Goal: Information Seeking & Learning: Check status

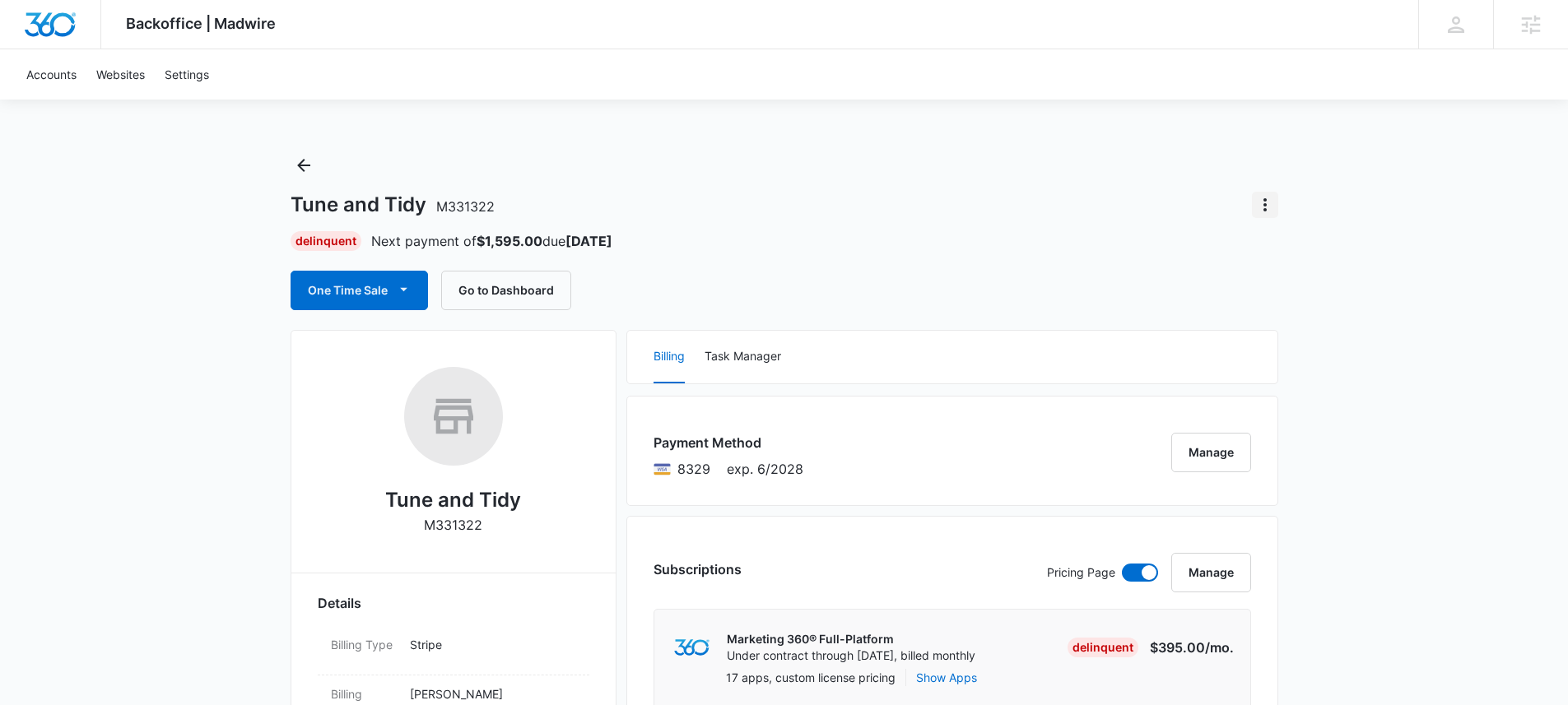
click at [1266, 205] on icon "Actions" at bounding box center [1265, 204] width 20 height 20
click at [1314, 241] on button "Close Account" at bounding box center [1322, 251] width 137 height 25
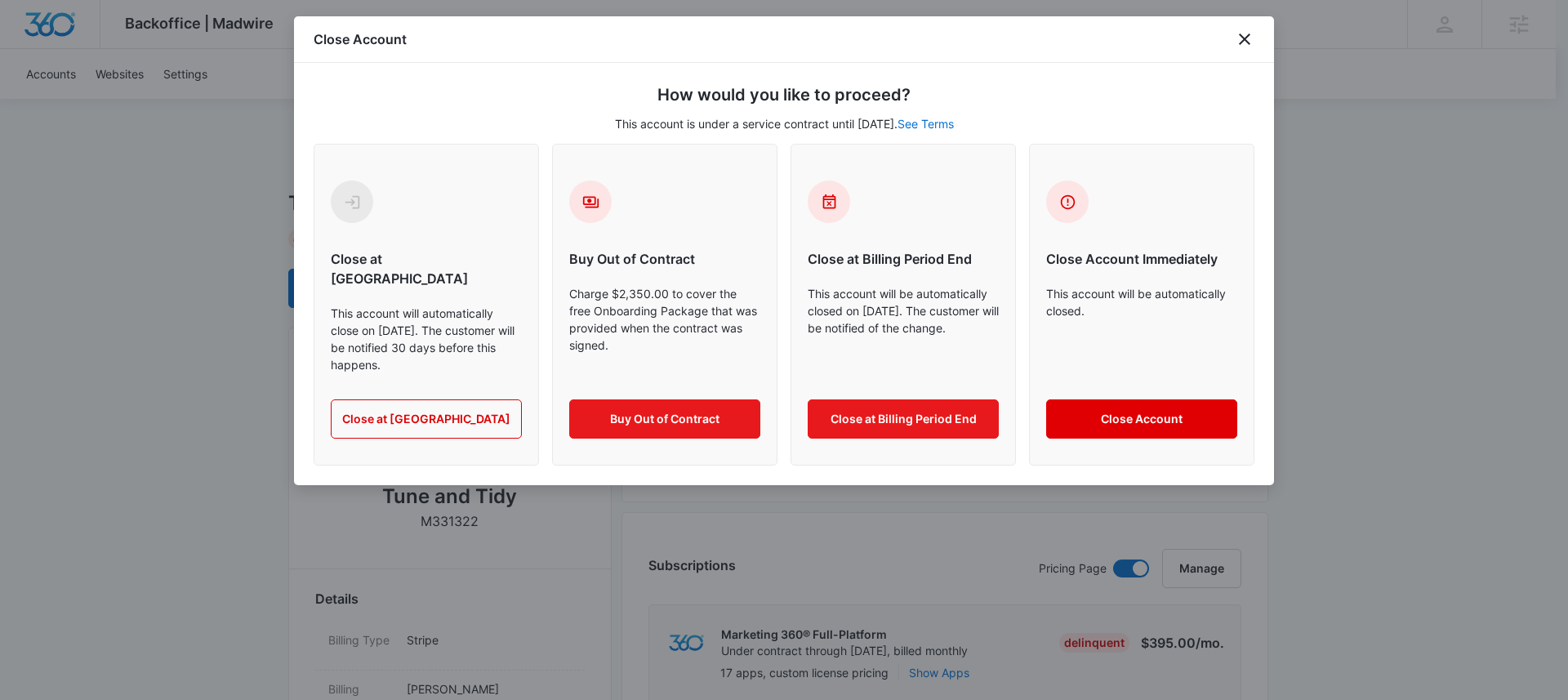
click at [1199, 405] on button "Close Account" at bounding box center [1142, 419] width 191 height 39
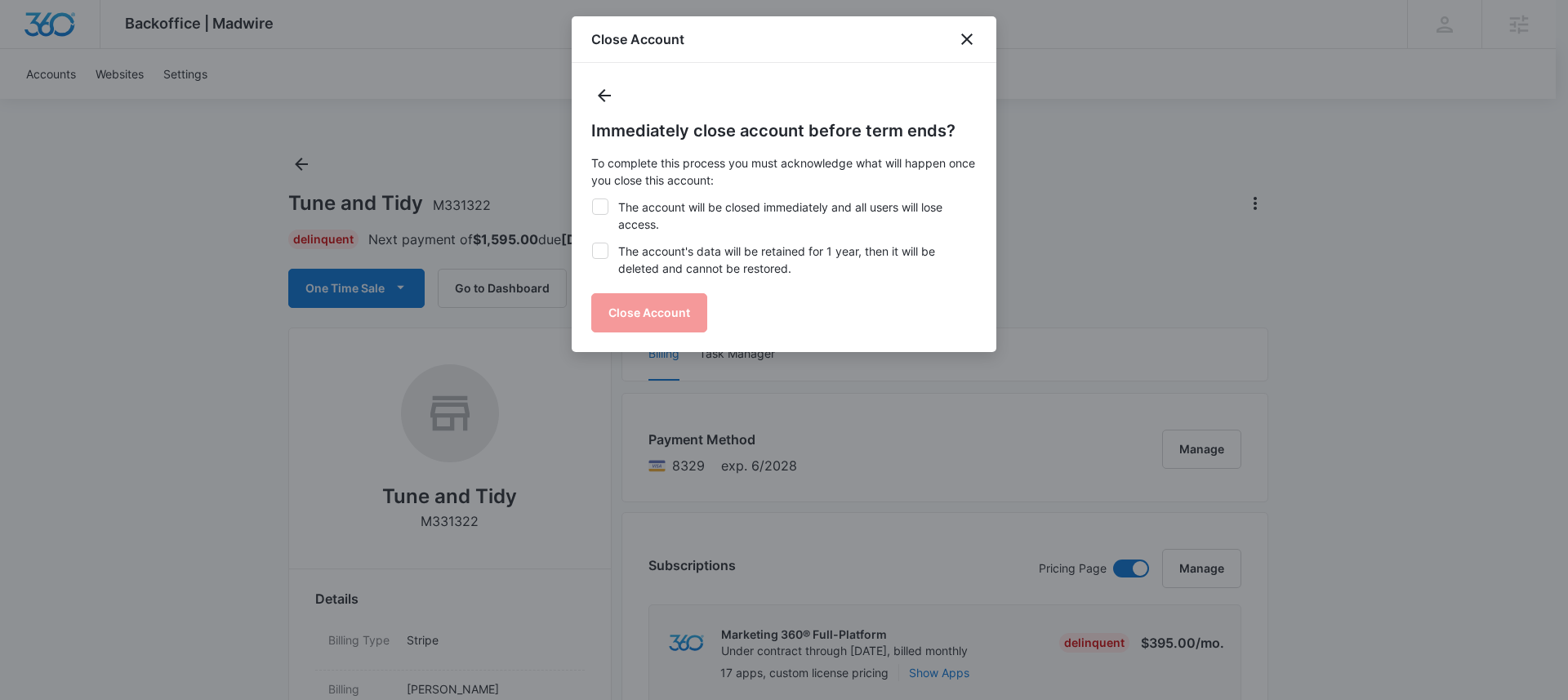
click at [624, 251] on label "The account's data will be retained for 1 year, then it will be deleted and can…" at bounding box center [784, 260] width 386 height 34
click at [592, 244] on input "The account's data will be retained for 1 year, then it will be deleted and can…" at bounding box center [591, 243] width 1 height 1
checkbox input "true"
click at [605, 189] on div "Immediately close account before term ends? To complete this process you must a…" at bounding box center [784, 225] width 386 height 214
click at [602, 214] on div at bounding box center [600, 207] width 17 height 17
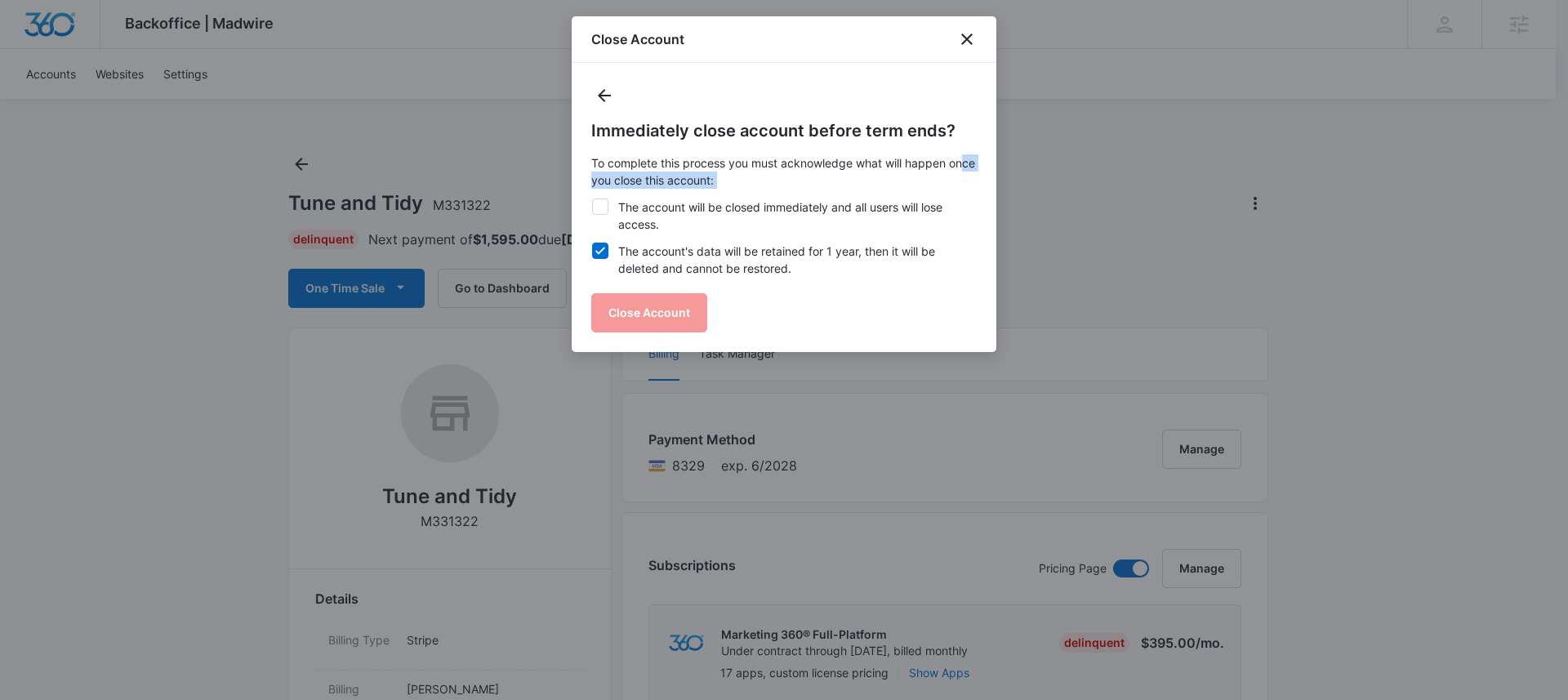
click at [592, 199] on input "The account will be closed immediately and all users will lose access." at bounding box center [591, 199] width 1 height 1
checkbox input "true"
click at [671, 333] on div "Immediately close account before term ends? To complete this process you must a…" at bounding box center [784, 207] width 424 height 290
drag, startPoint x: 667, startPoint y: 326, endPoint x: 705, endPoint y: 330, distance: 38.2
click at [667, 326] on button "Close Account" at bounding box center [649, 312] width 116 height 39
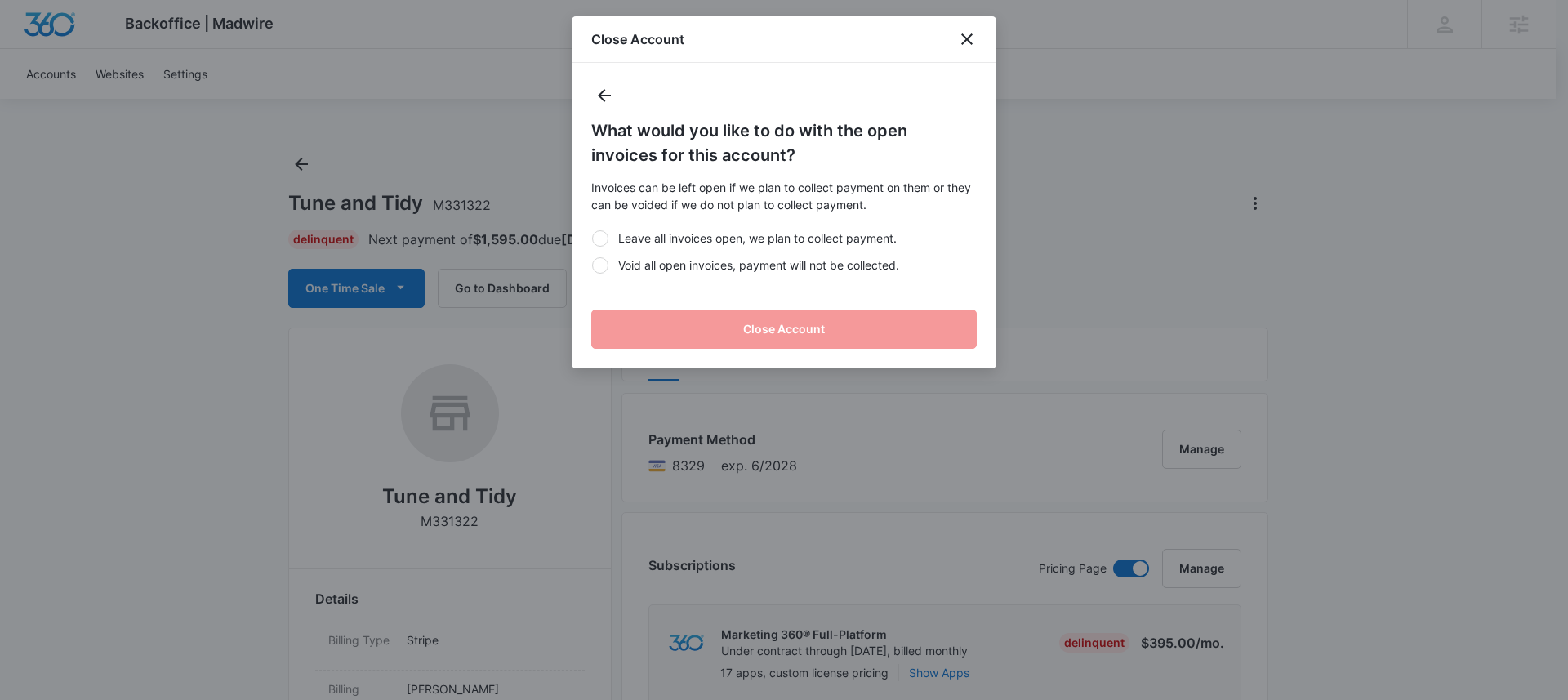
click at [611, 268] on label "Void all open invoices, payment will not be collected." at bounding box center [784, 265] width 386 height 17
click at [592, 266] on input "Void all open invoices, payment will not be collected." at bounding box center [591, 265] width 1 height 1
radio input "true"
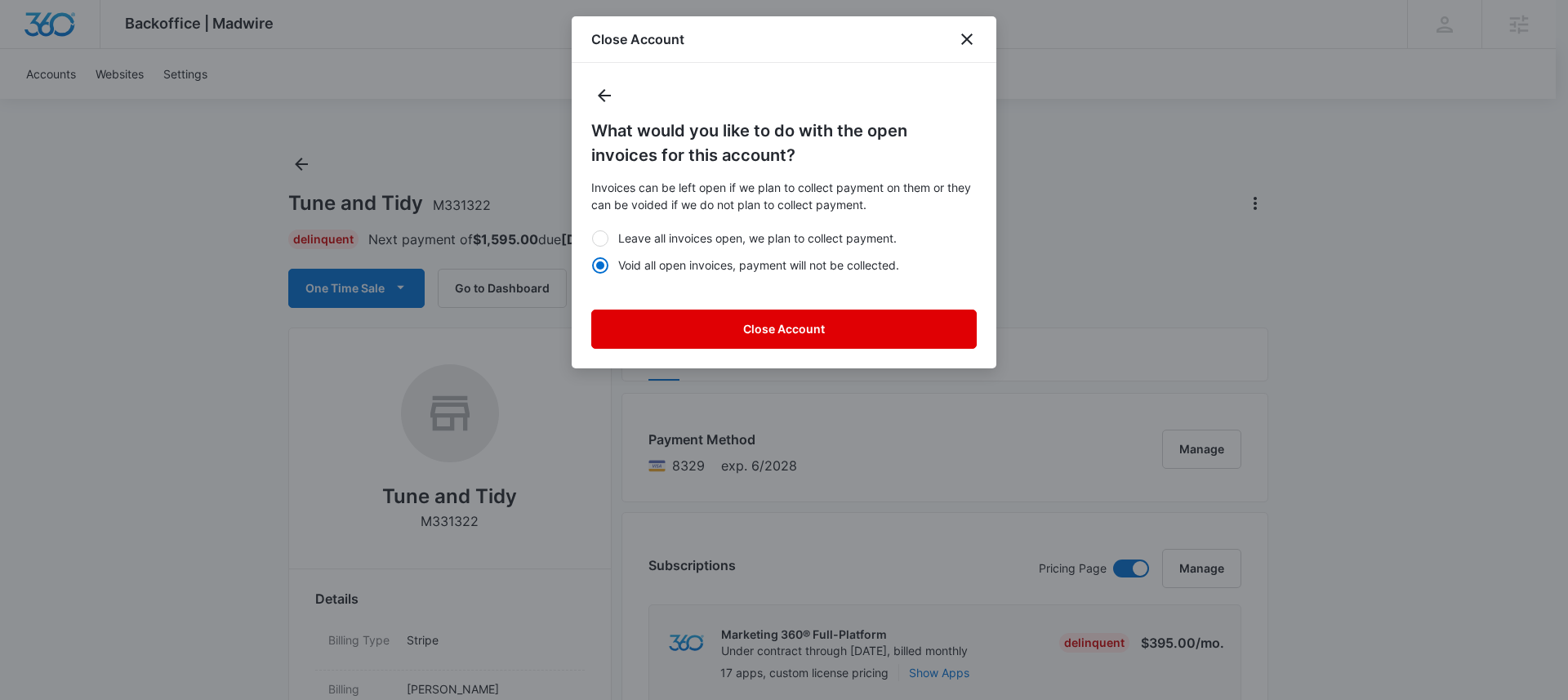
click at [850, 345] on button "Close Account" at bounding box center [784, 329] width 386 height 39
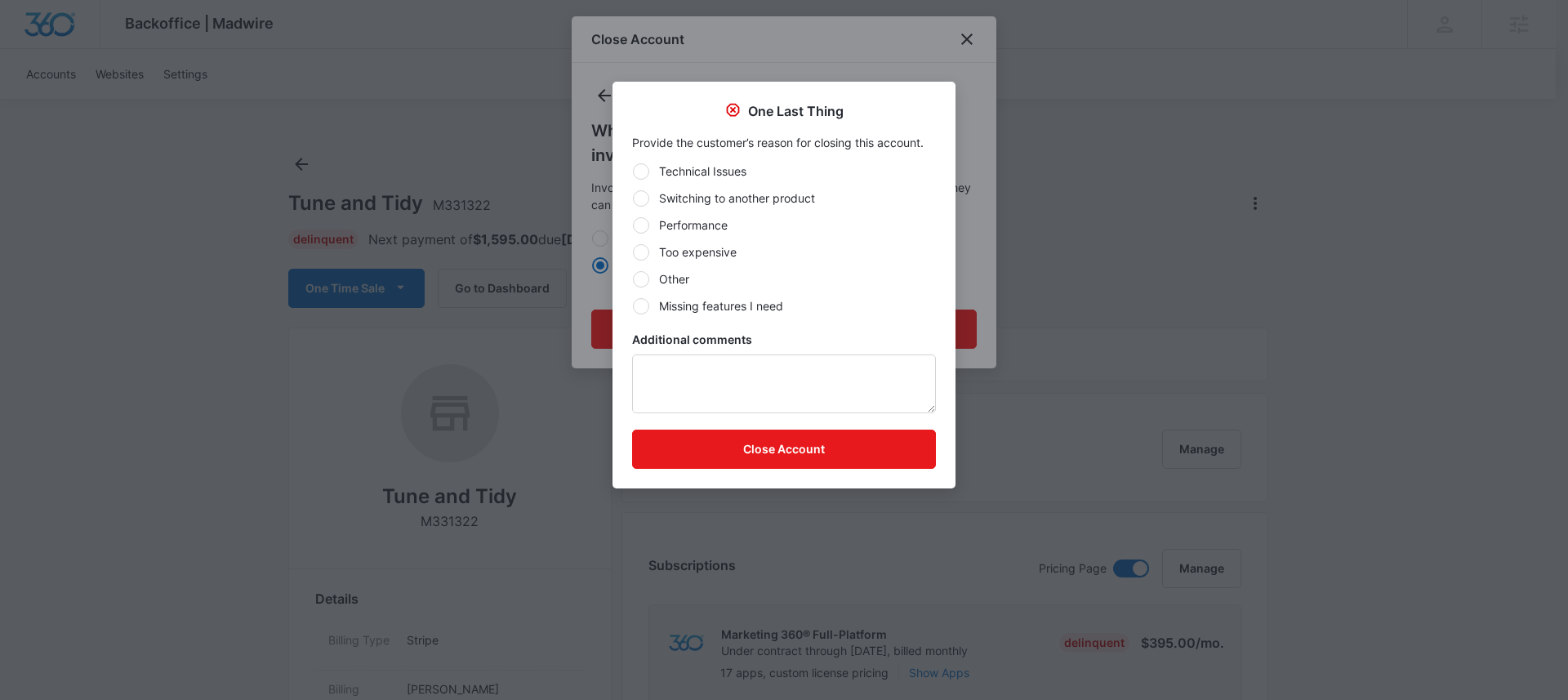
click at [658, 283] on label "Other" at bounding box center [784, 278] width 304 height 17
click at [633, 280] on input "Other" at bounding box center [632, 279] width 1 height 1
radio input "true"
click at [838, 467] on div "Provide the customer’s reason for closing this account. Technical Issues Switch…" at bounding box center [784, 305] width 343 height 367
click at [839, 462] on button "Close Account" at bounding box center [784, 449] width 304 height 39
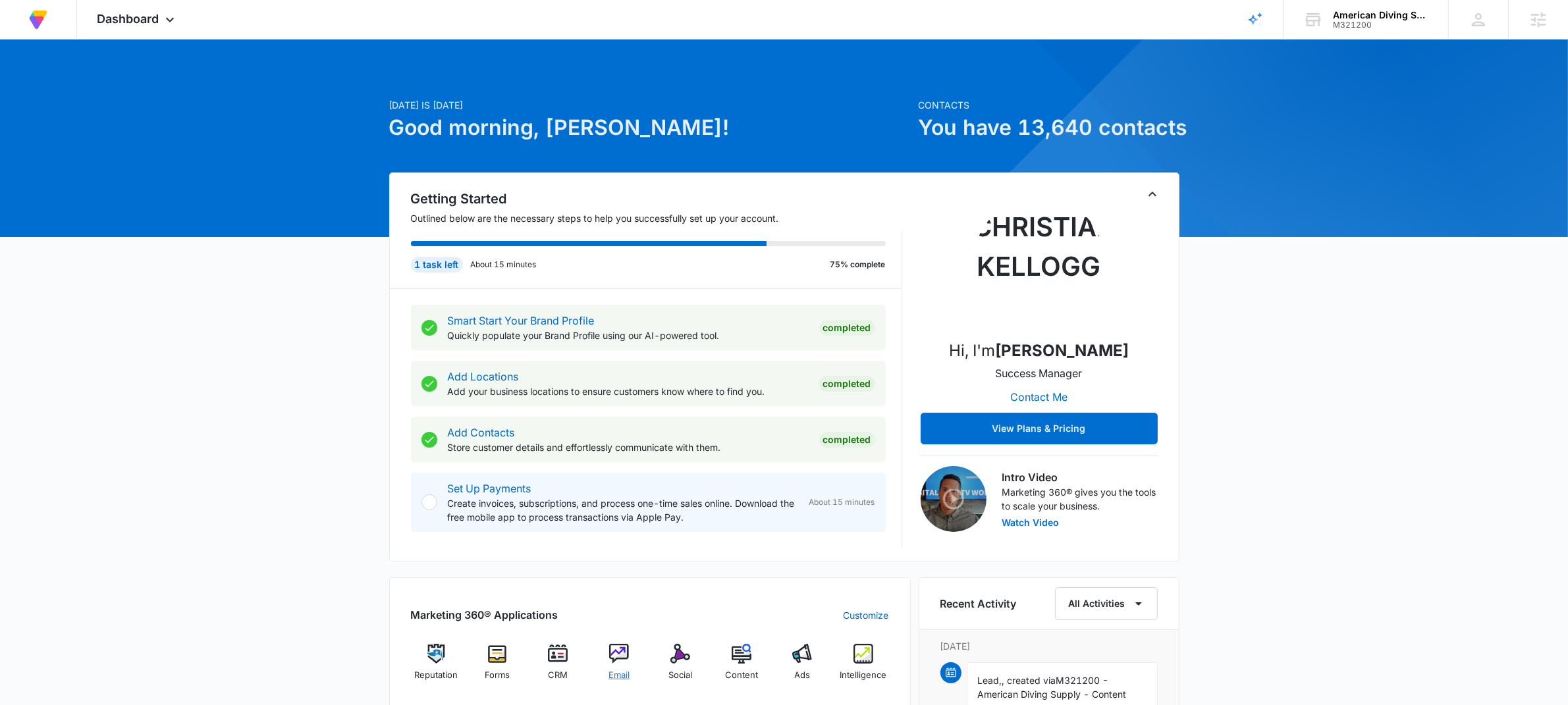
click at [616, 667] on div "Email" at bounding box center [619, 667] width 51 height 48
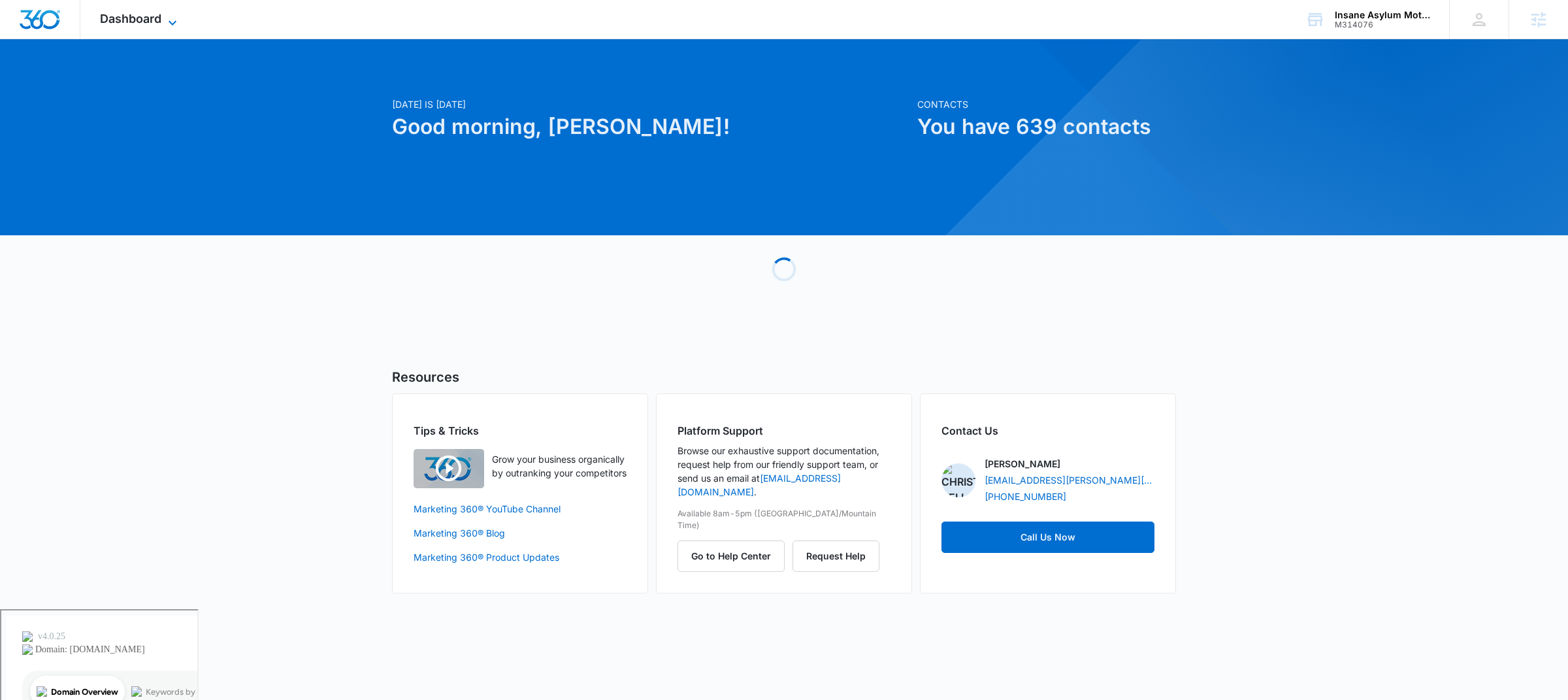
click at [133, 16] on span "Dashboard" at bounding box center [131, 18] width 61 height 13
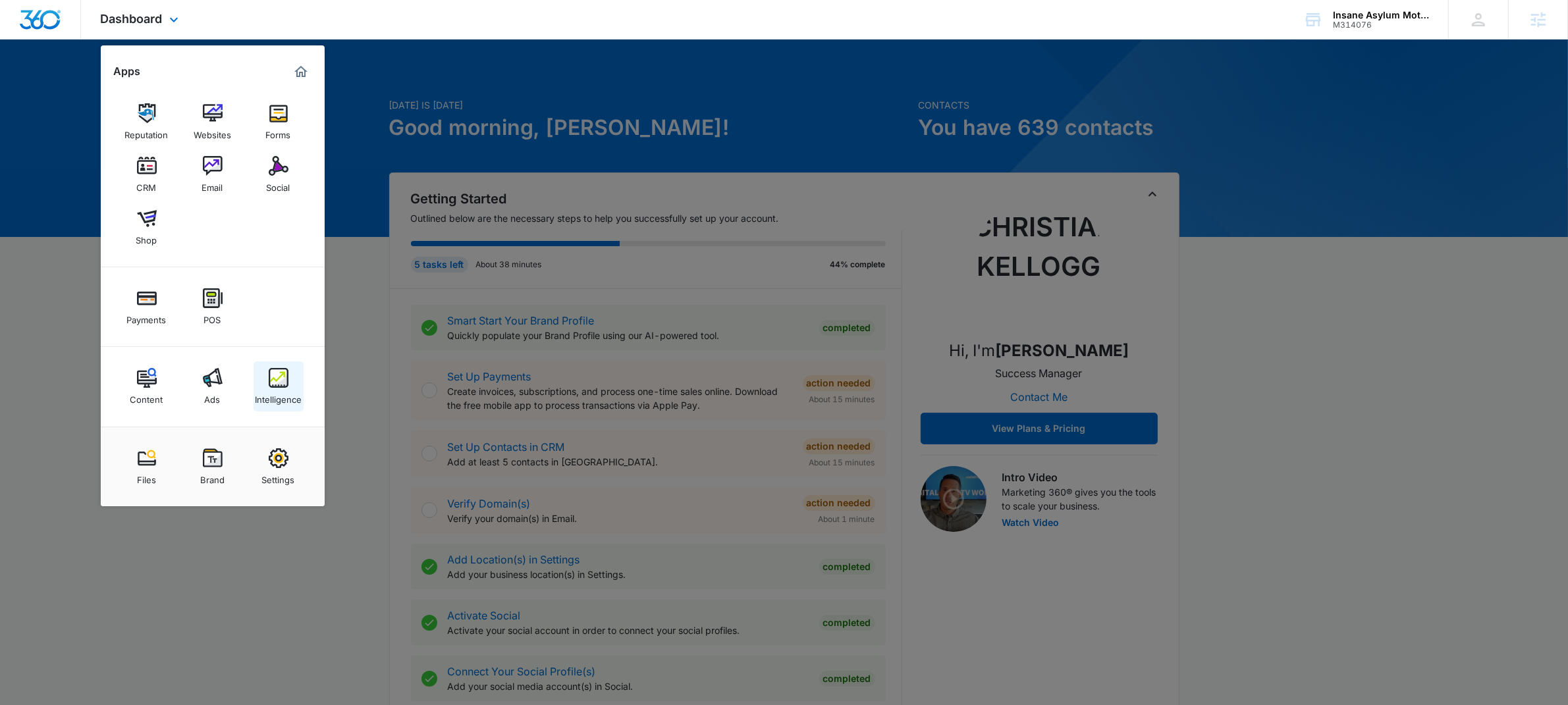
click at [292, 389] on div "Intelligence" at bounding box center [278, 396] width 47 height 17
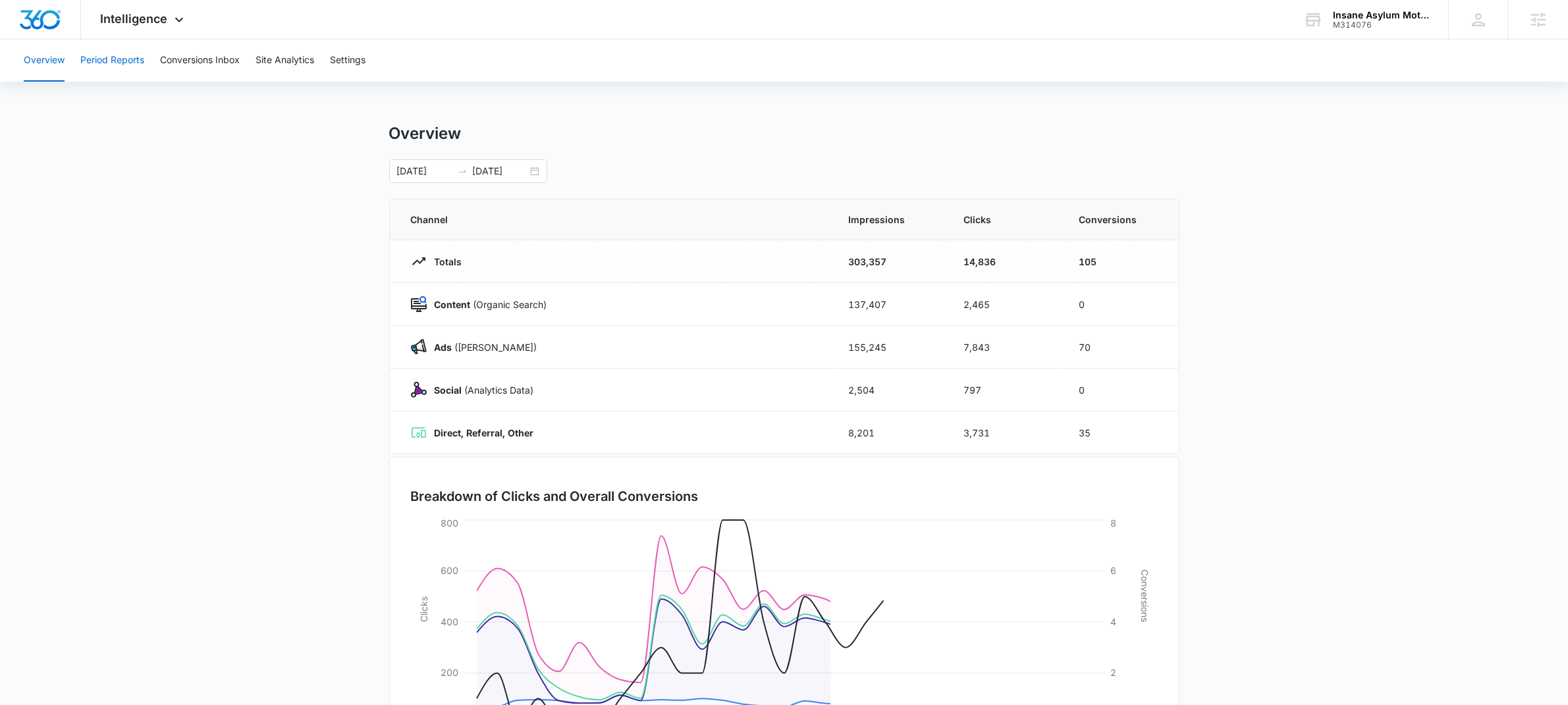
click at [110, 60] on button "Period Reports" at bounding box center [112, 60] width 64 height 42
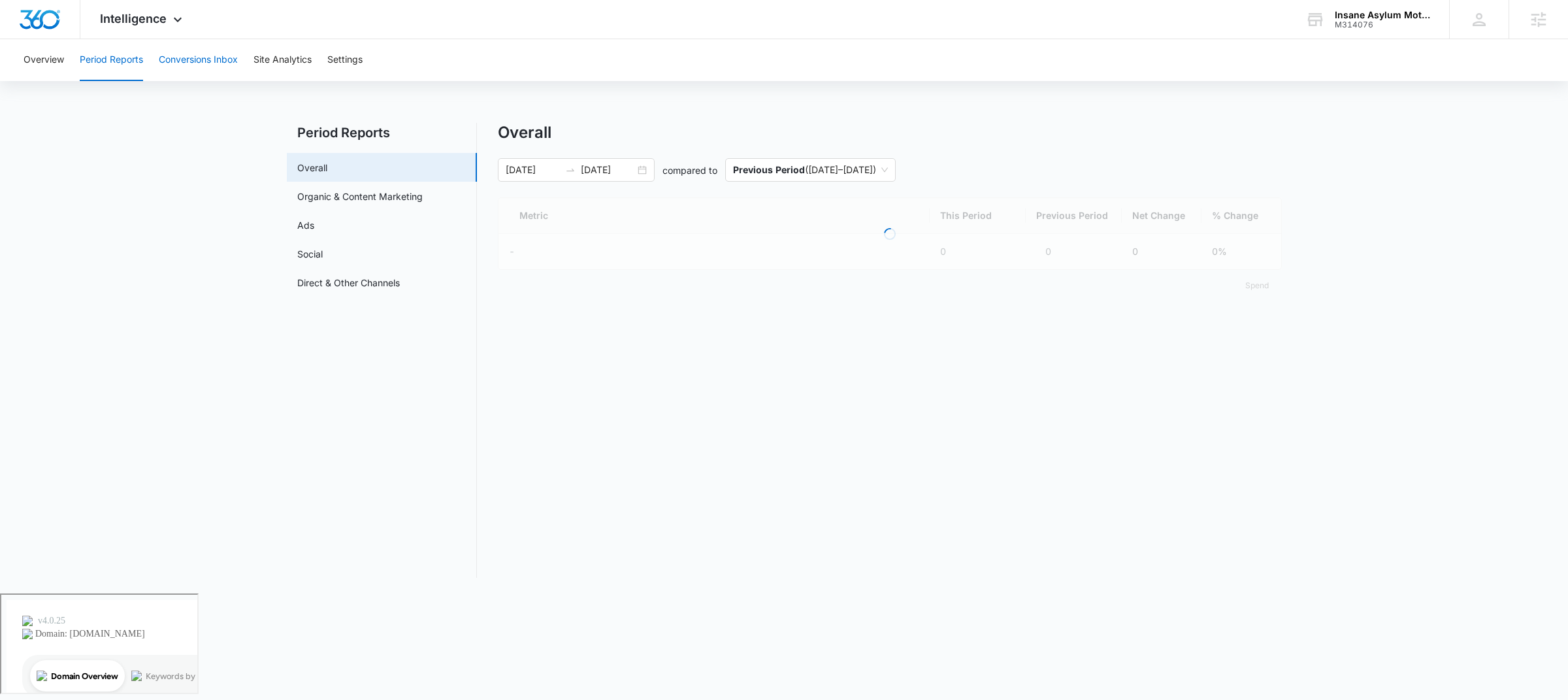
click at [231, 56] on button "Conversions Inbox" at bounding box center [198, 60] width 79 height 42
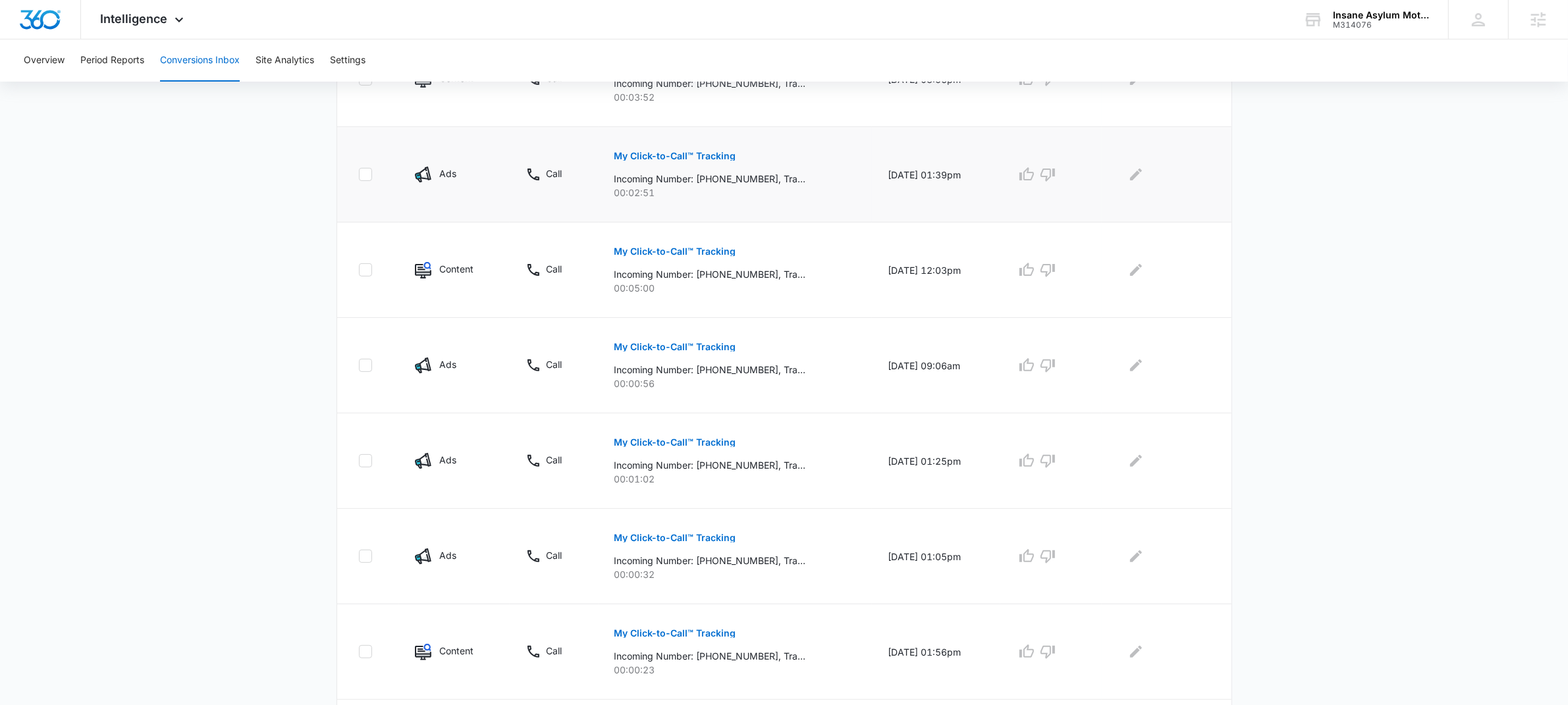
scroll to position [165, 0]
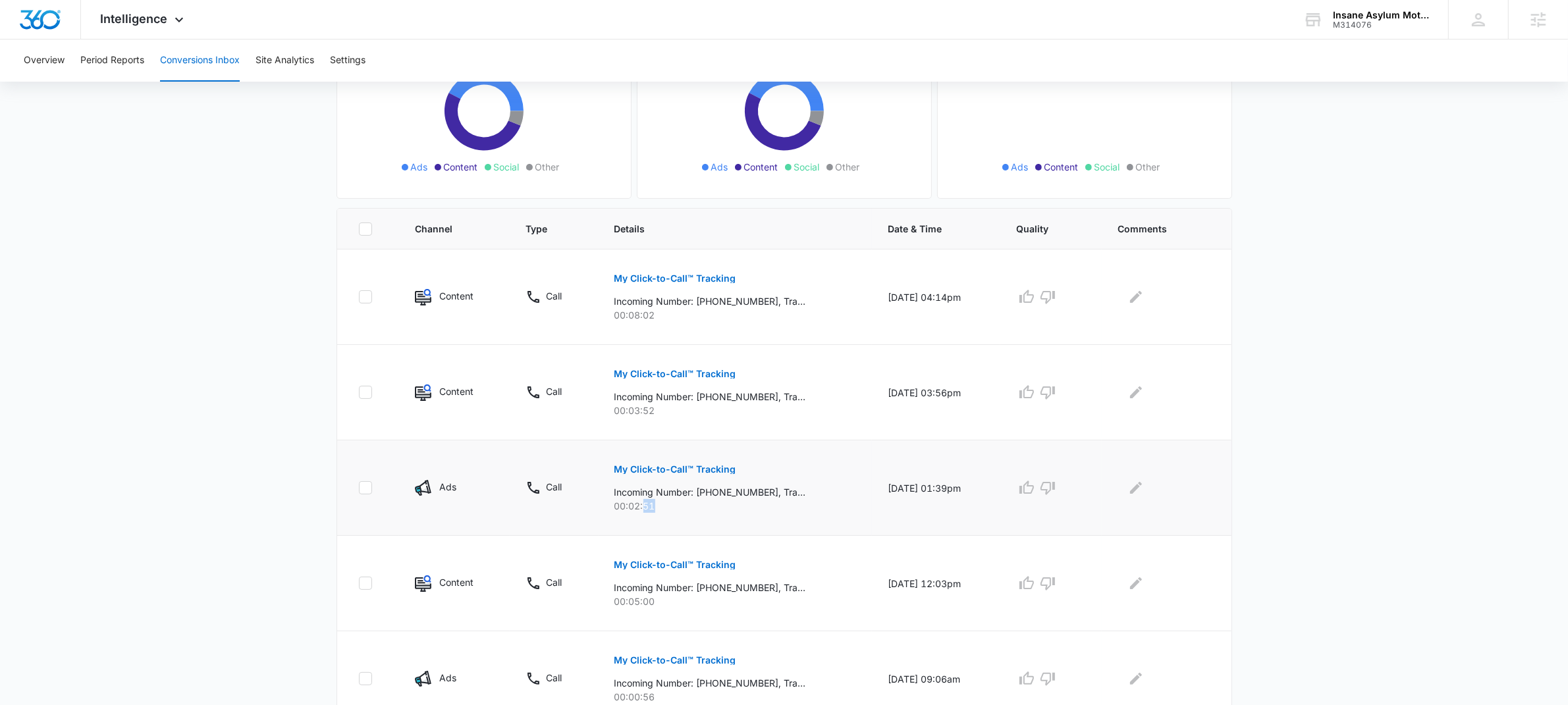
drag, startPoint x: 692, startPoint y: 507, endPoint x: 635, endPoint y: 509, distance: 57.0
click at [636, 509] on p "00:02:51" at bounding box center [736, 506] width 242 height 14
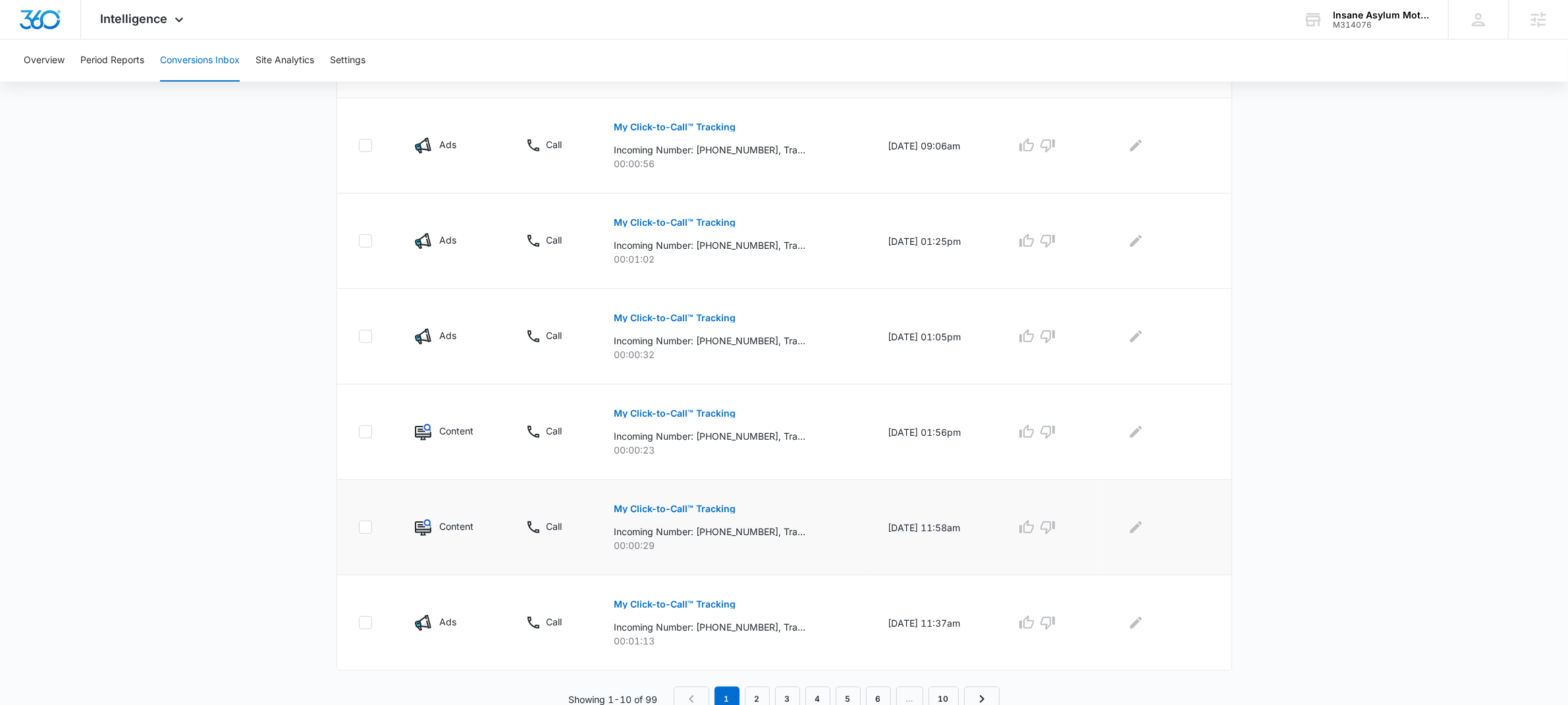
scroll to position [706, 0]
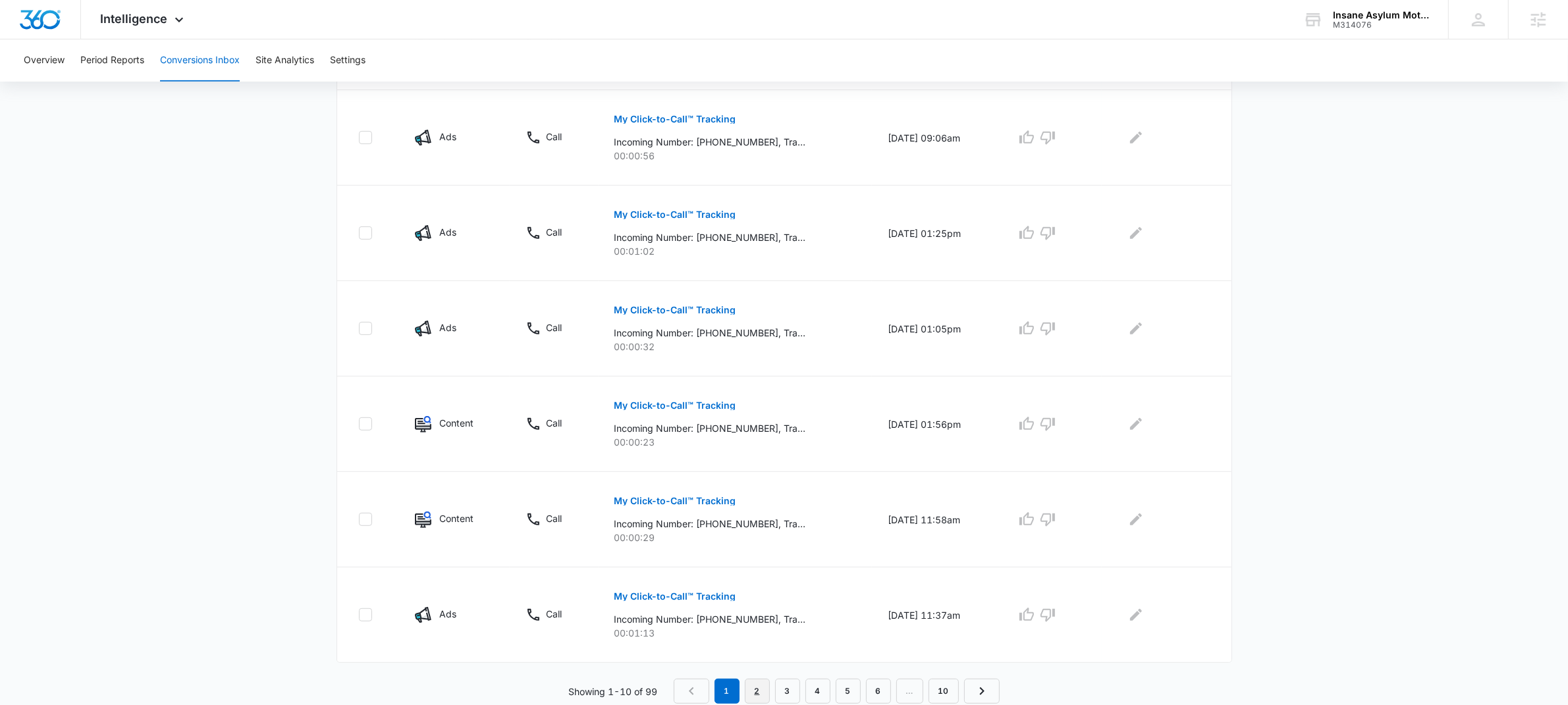
click at [764, 689] on link "2" at bounding box center [757, 691] width 25 height 25
click at [783, 683] on link "3" at bounding box center [790, 691] width 25 height 25
drag, startPoint x: 657, startPoint y: 536, endPoint x: 619, endPoint y: 541, distance: 38.3
click at [619, 541] on p "00:04:54" at bounding box center [736, 537] width 242 height 14
click at [768, 688] on link "2" at bounding box center [759, 691] width 25 height 25
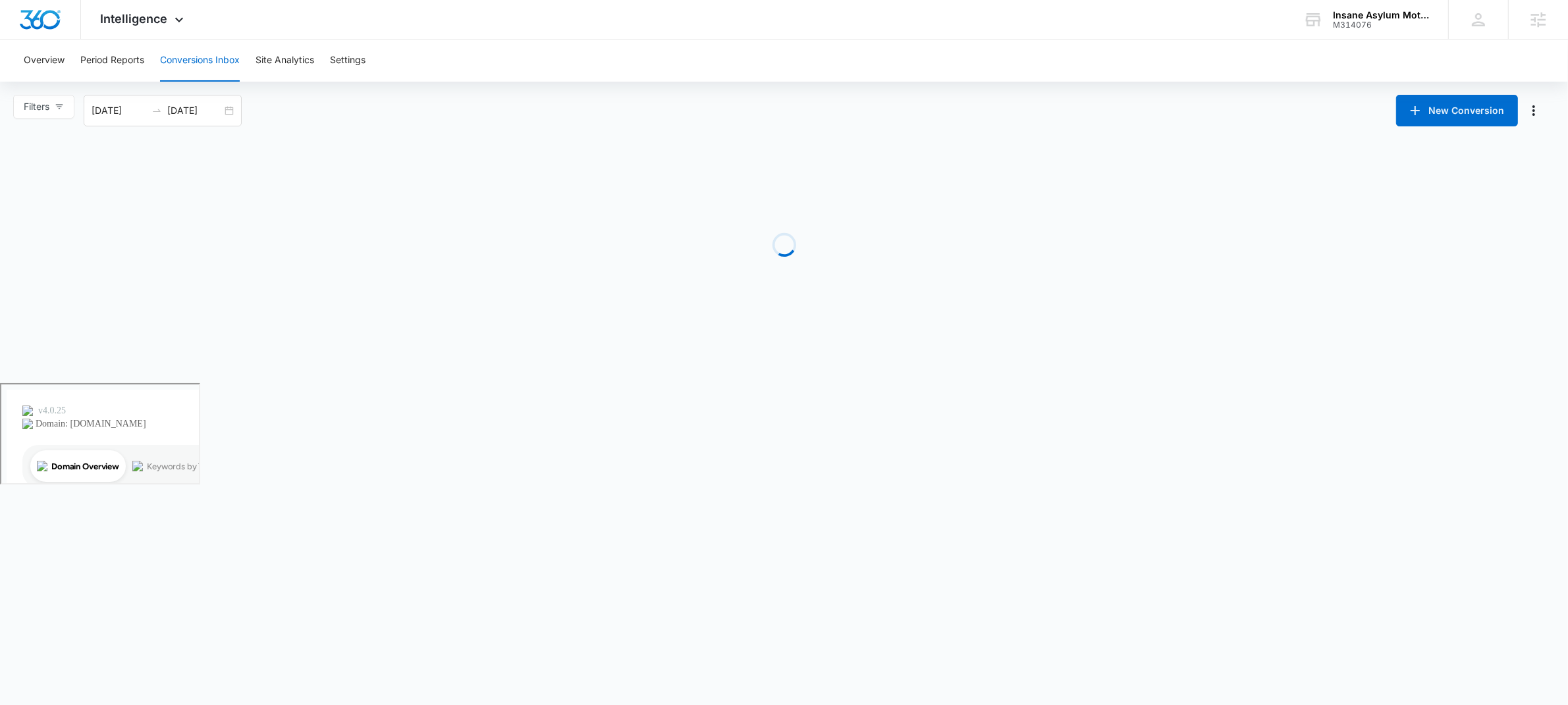
scroll to position [0, 0]
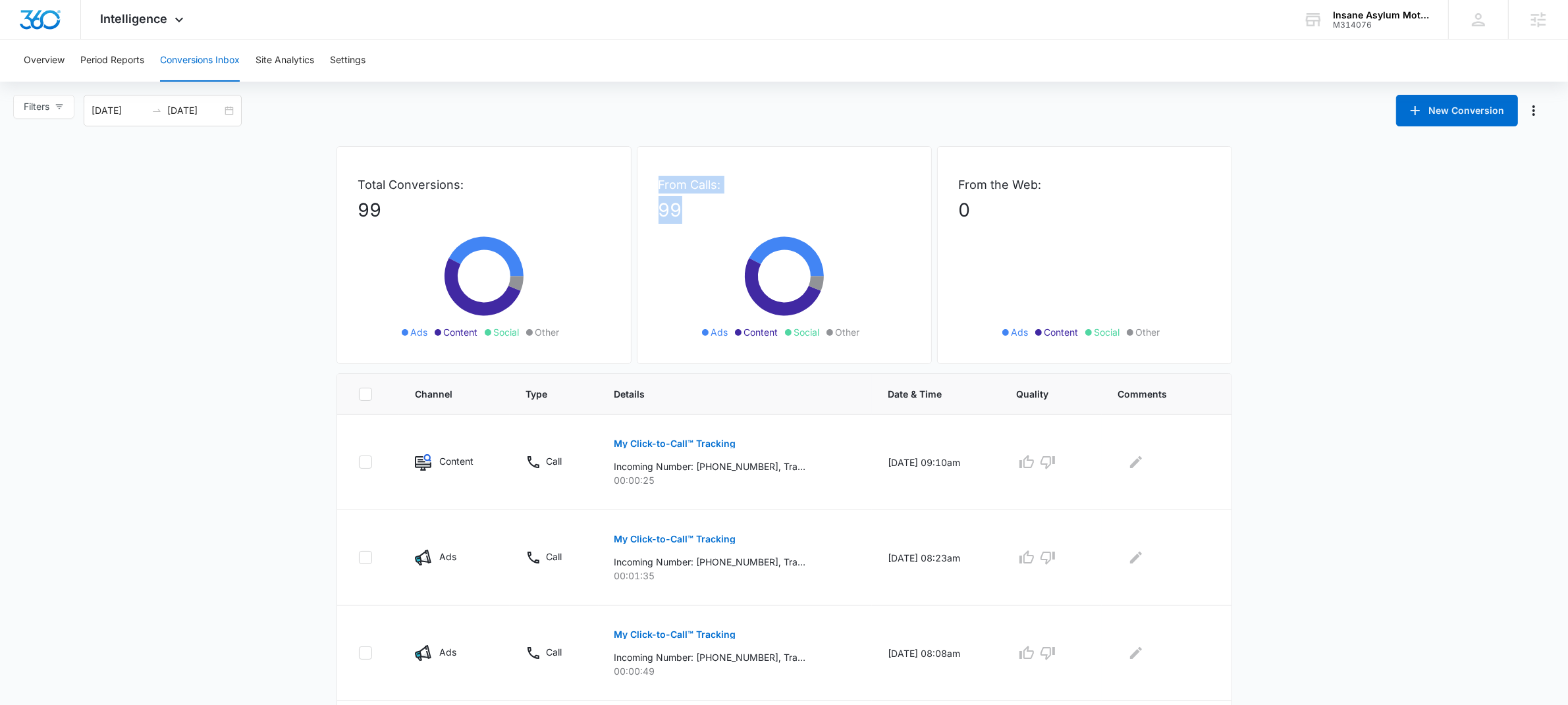
drag, startPoint x: 708, startPoint y: 204, endPoint x: 650, endPoint y: 179, distance: 63.2
click at [650, 181] on div "From Calls: 99 Ads Content Social Other" at bounding box center [784, 255] width 295 height 218
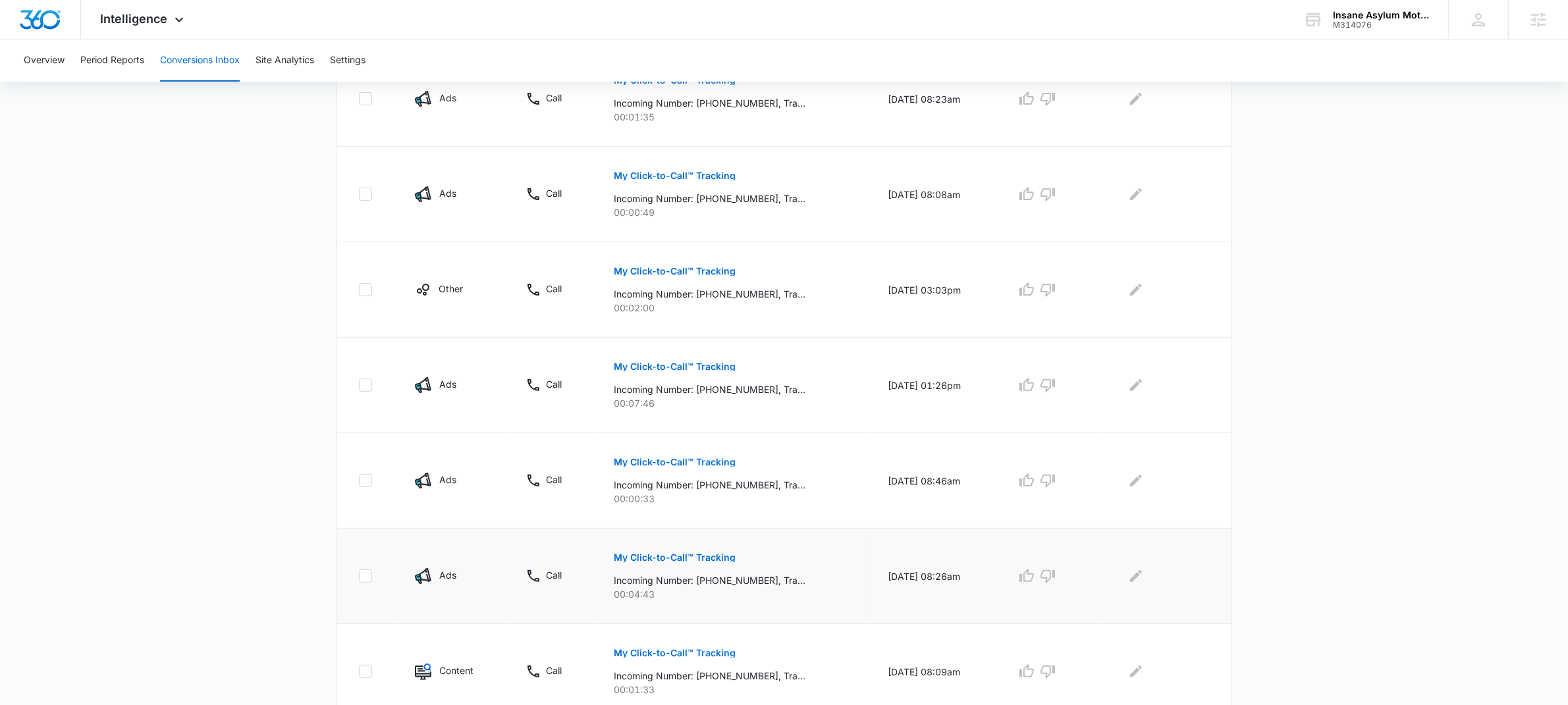
scroll to position [706, 0]
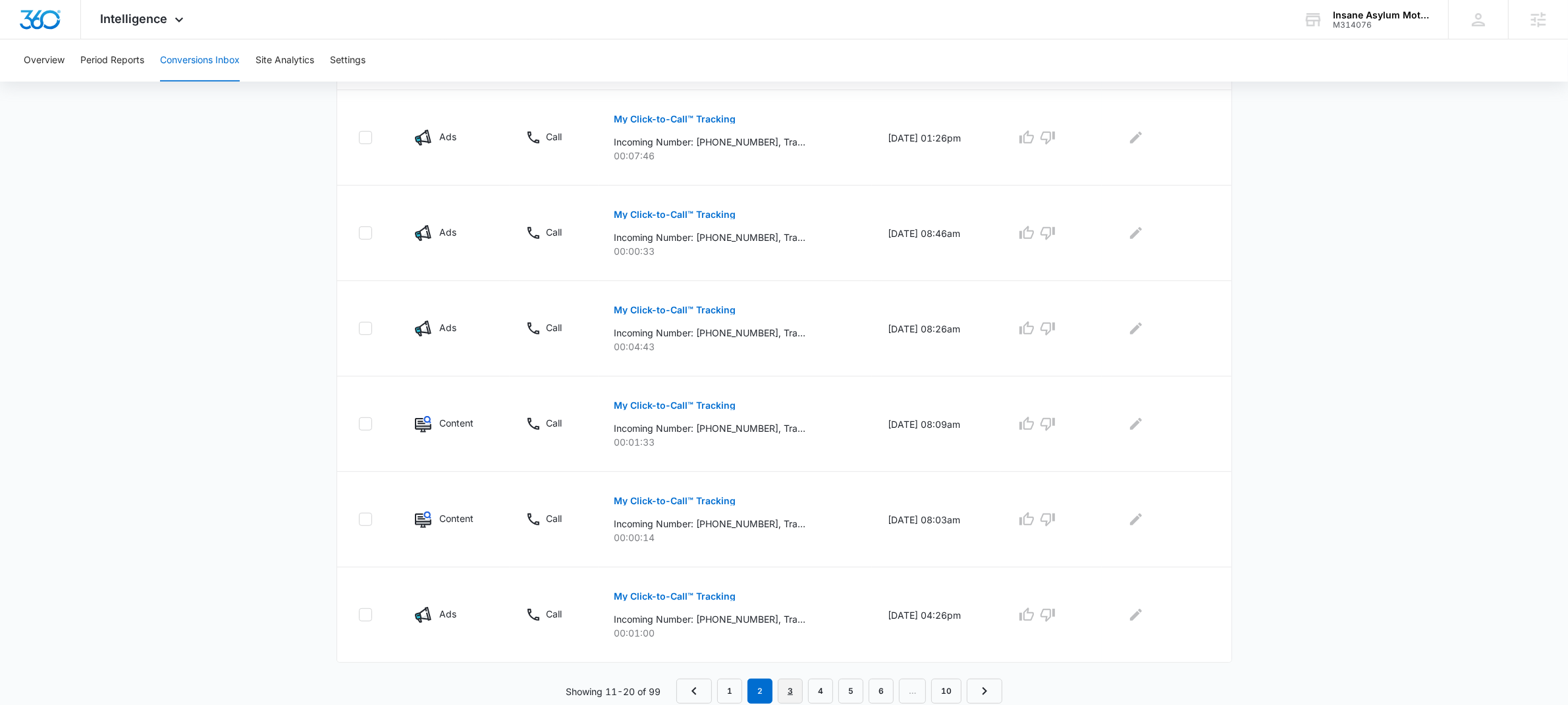
click at [795, 696] on link "3" at bounding box center [790, 691] width 25 height 25
click at [815, 685] on link "4" at bounding box center [820, 691] width 25 height 25
drag, startPoint x: 763, startPoint y: 688, endPoint x: 773, endPoint y: 684, distance: 10.8
click at [763, 688] on link "2" at bounding box center [759, 691] width 25 height 25
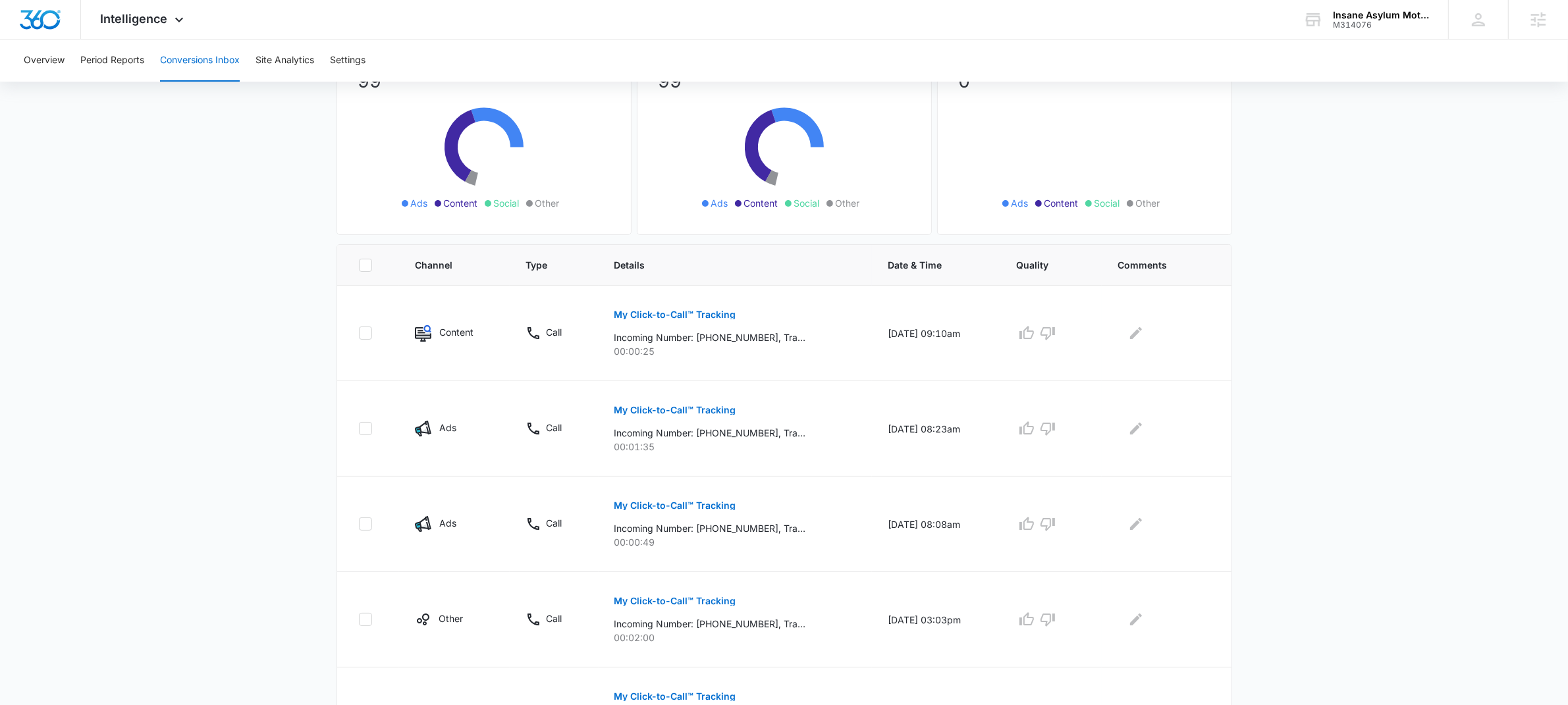
scroll to position [304, 0]
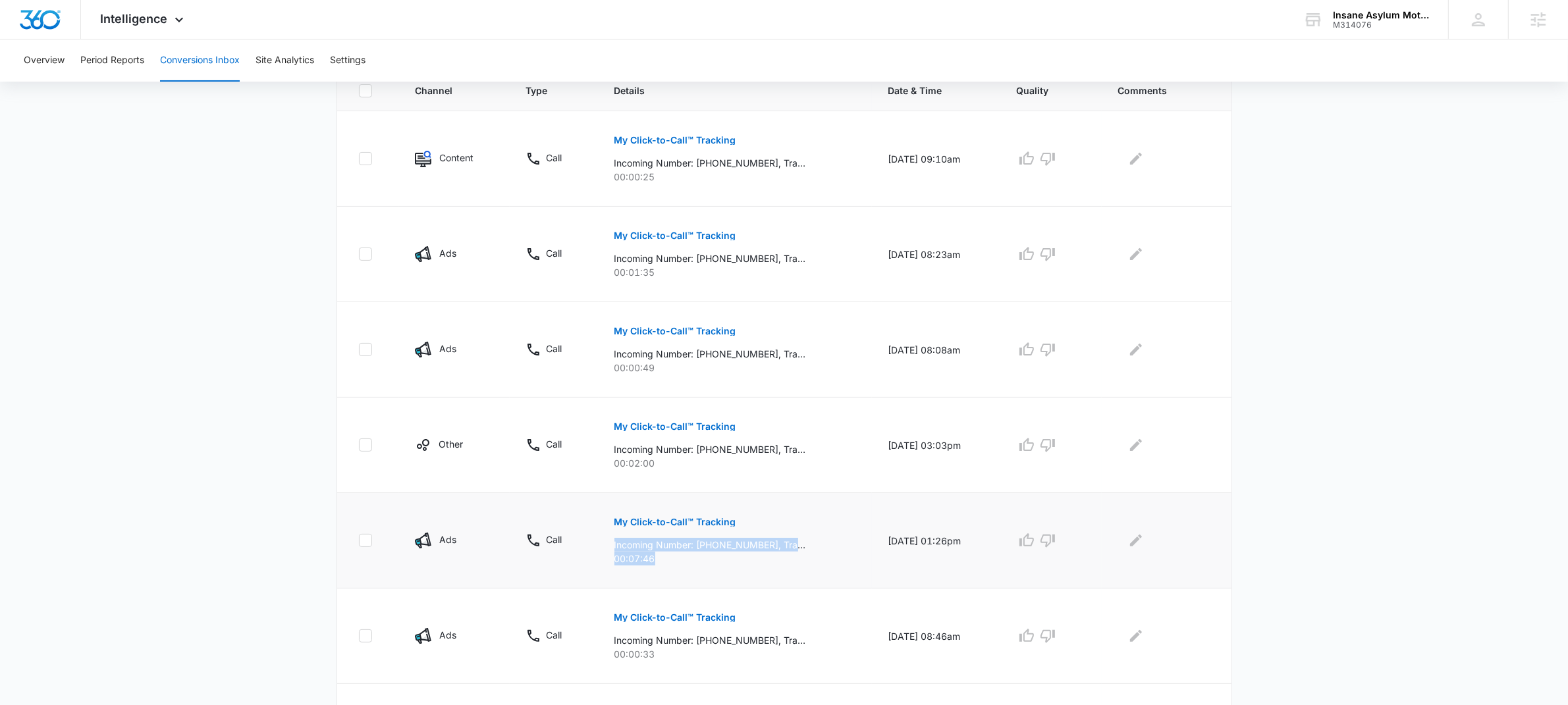
drag, startPoint x: 652, startPoint y: 558, endPoint x: 604, endPoint y: 550, distance: 48.7
click at [604, 550] on td "My Click-to-Call™ Tracking Incoming Number: +15044188944, Tracking Number: +183…" at bounding box center [735, 541] width 273 height 95
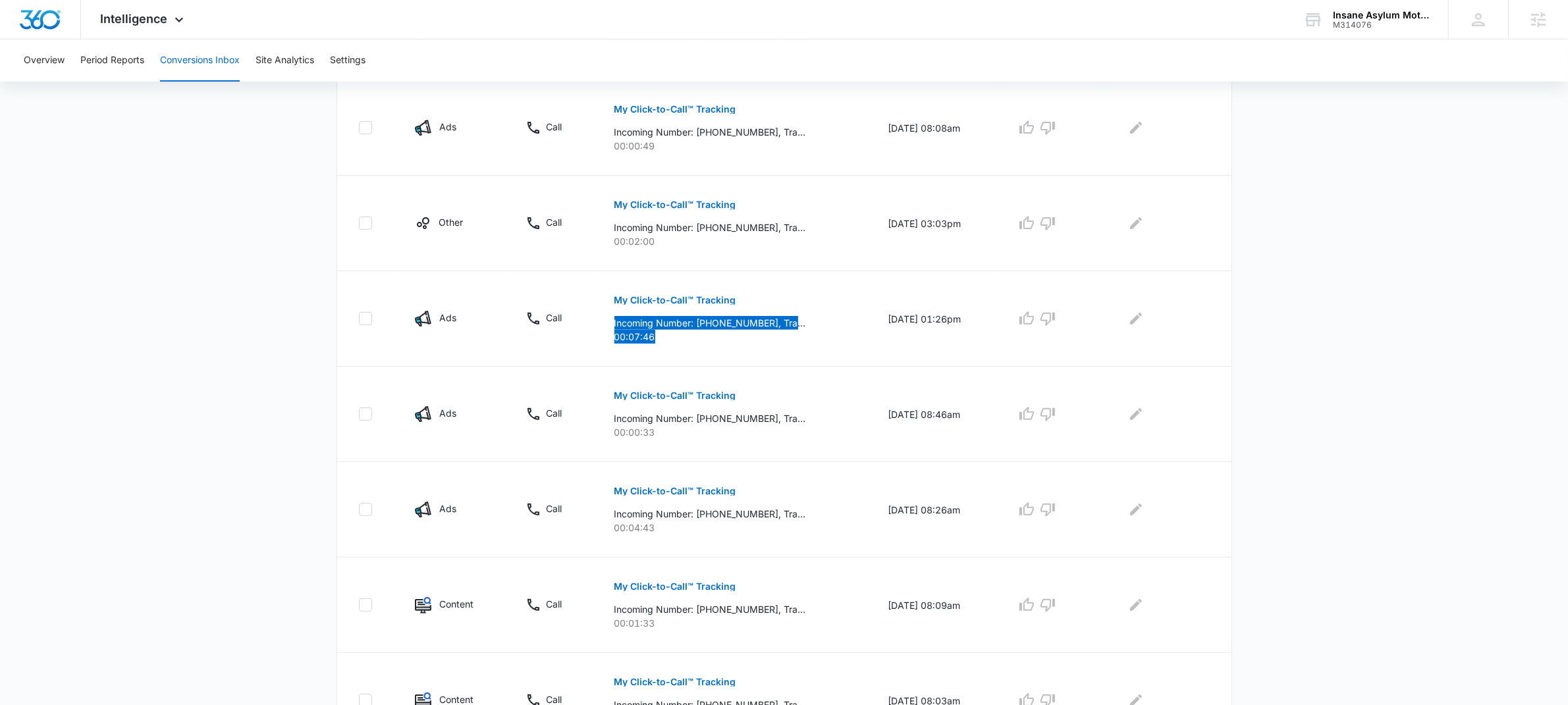
scroll to position [706, 0]
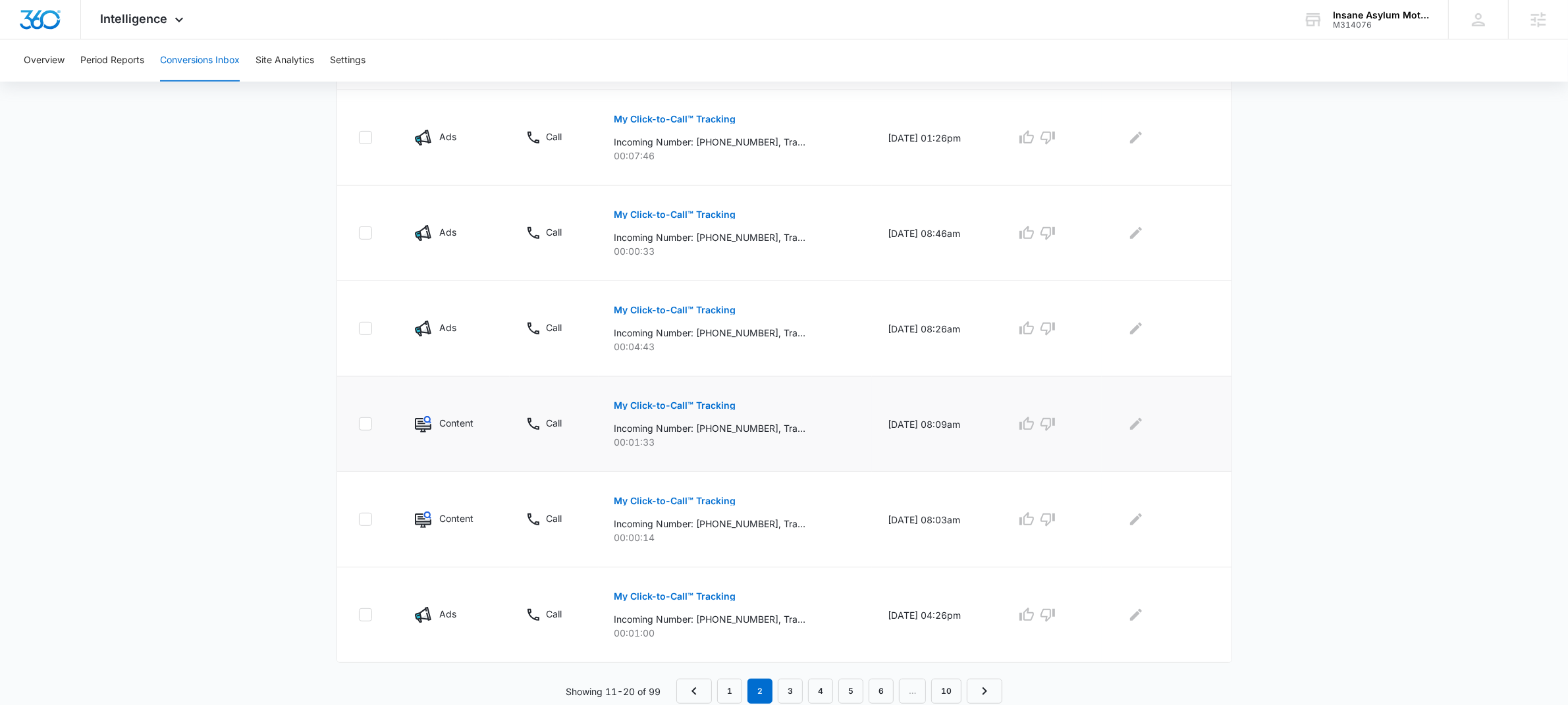
click at [666, 445] on p "00:01:33" at bounding box center [736, 442] width 242 height 14
click at [746, 687] on nav "1 2 3 4 5 6 … 10" at bounding box center [839, 691] width 326 height 25
click at [738, 689] on link "1" at bounding box center [729, 691] width 25 height 25
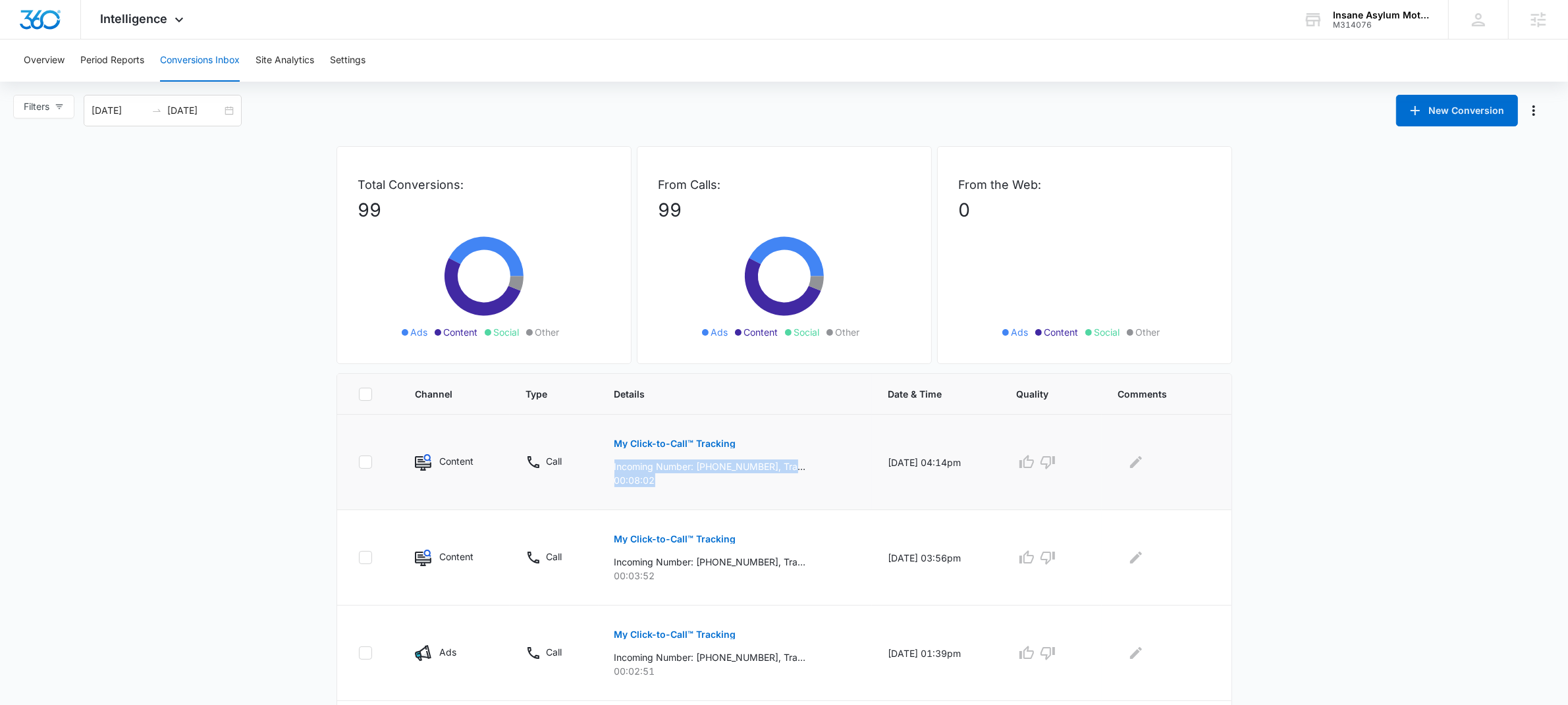
drag, startPoint x: 656, startPoint y: 482, endPoint x: 622, endPoint y: 483, distance: 34.0
click at [605, 464] on td "My Click-to-Call™ Tracking Incoming Number: +12198694552, Tracking Number: +183…" at bounding box center [735, 462] width 273 height 95
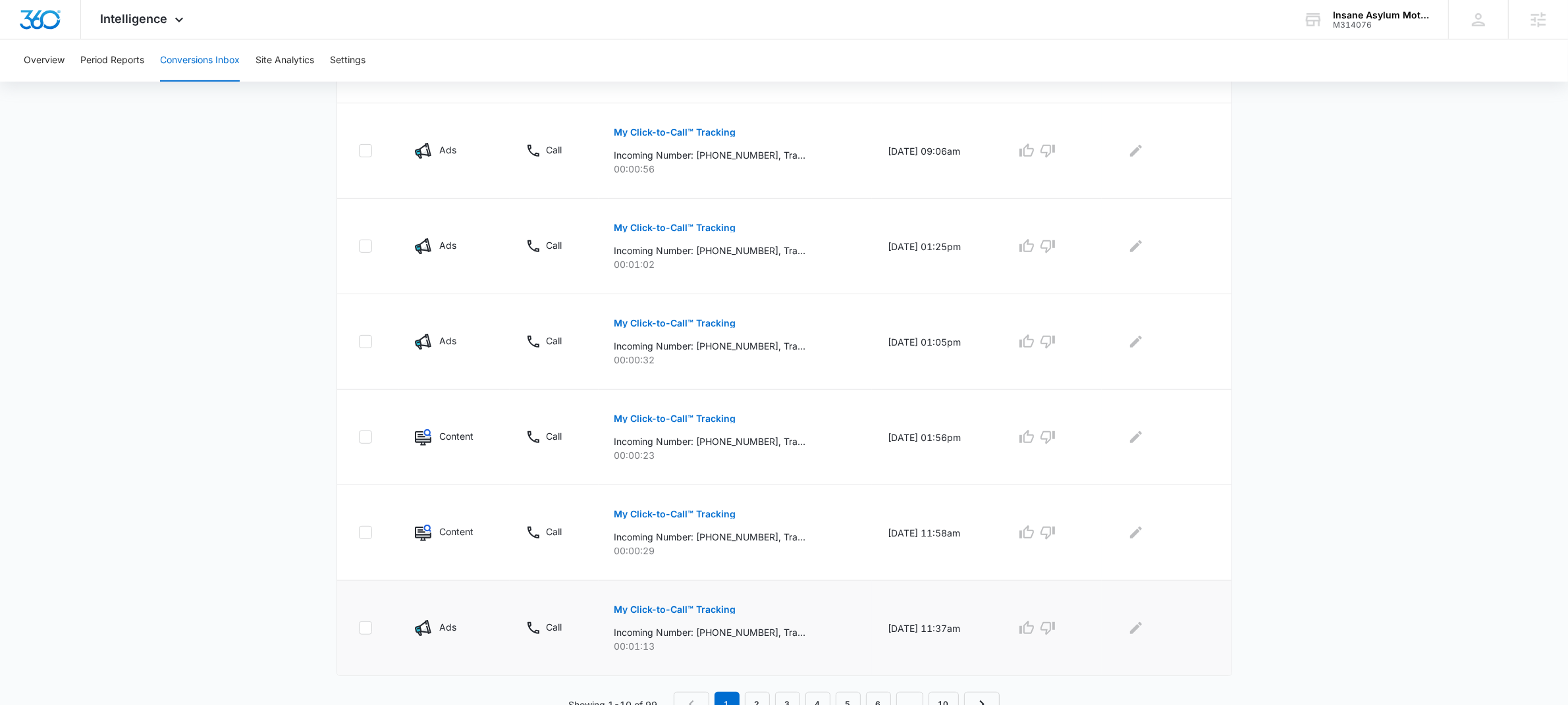
scroll to position [706, 0]
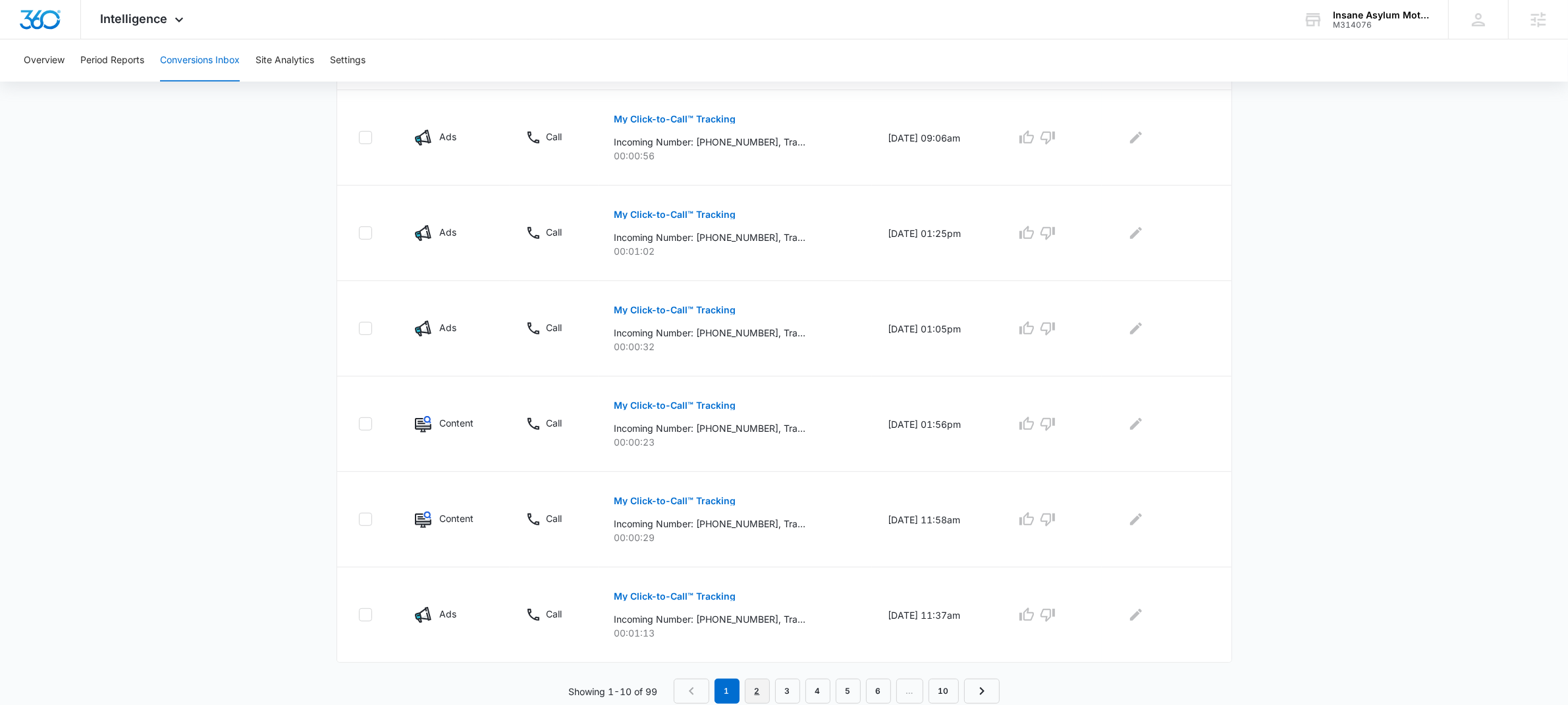
click at [756, 694] on link "2" at bounding box center [757, 691] width 25 height 25
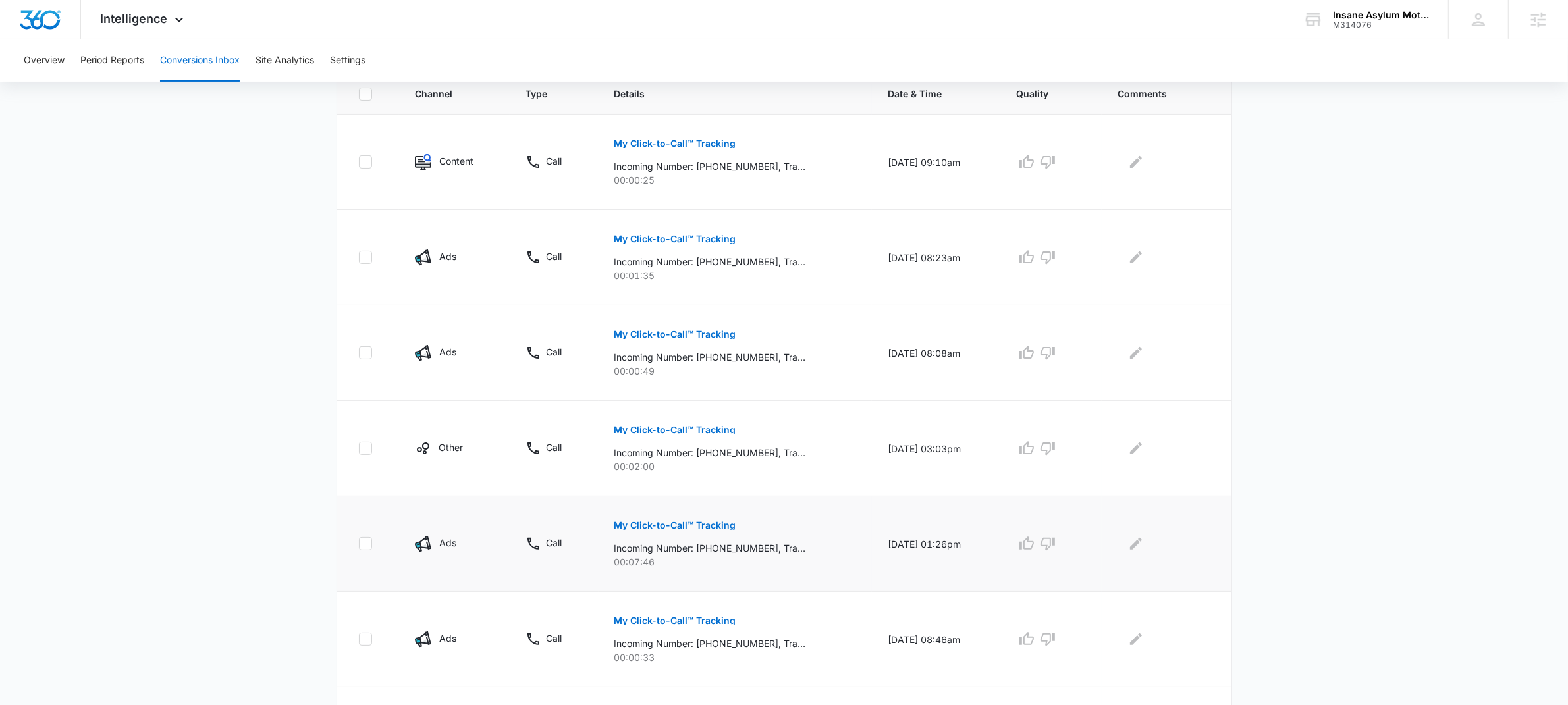
scroll to position [324, 0]
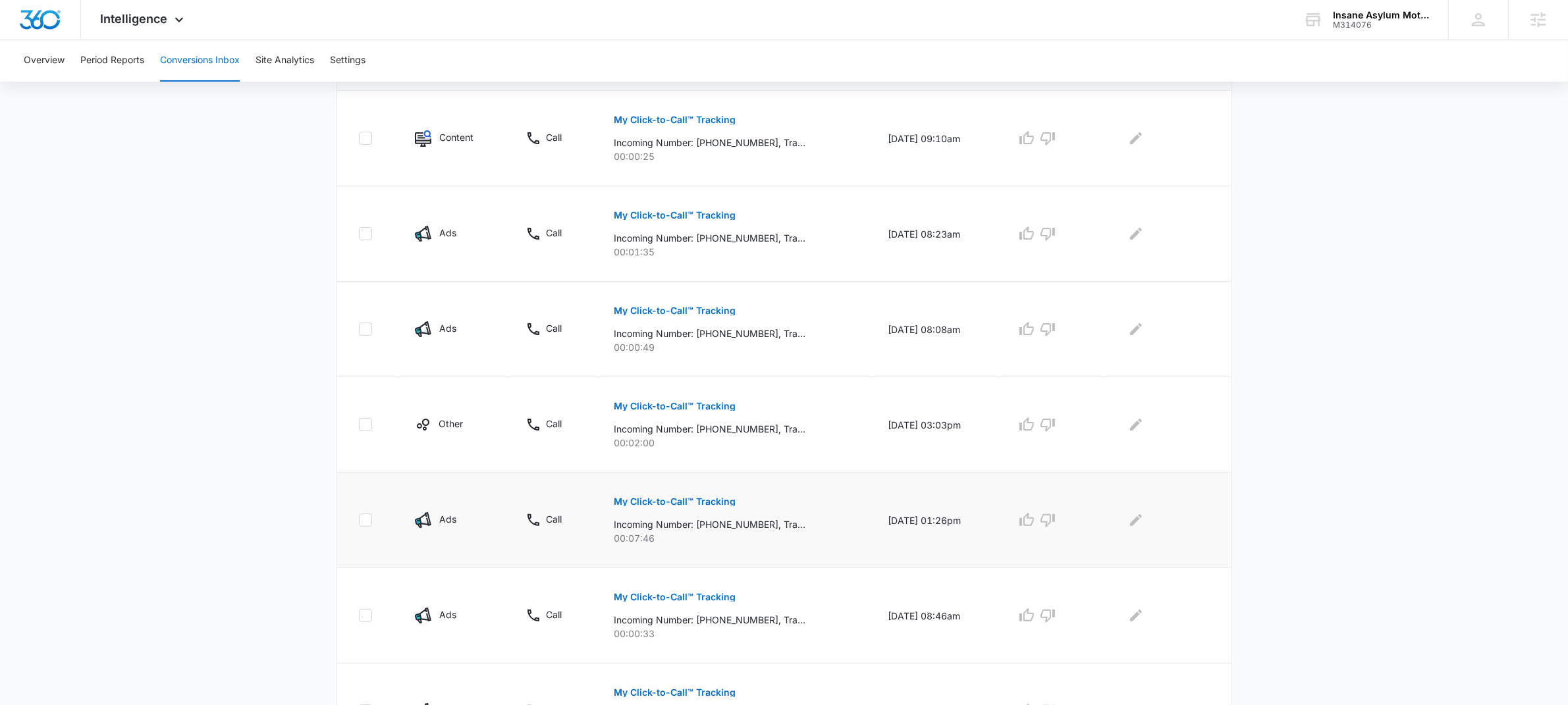
click at [699, 490] on button "My Click-to-Call™ Tracking" at bounding box center [675, 502] width 122 height 31
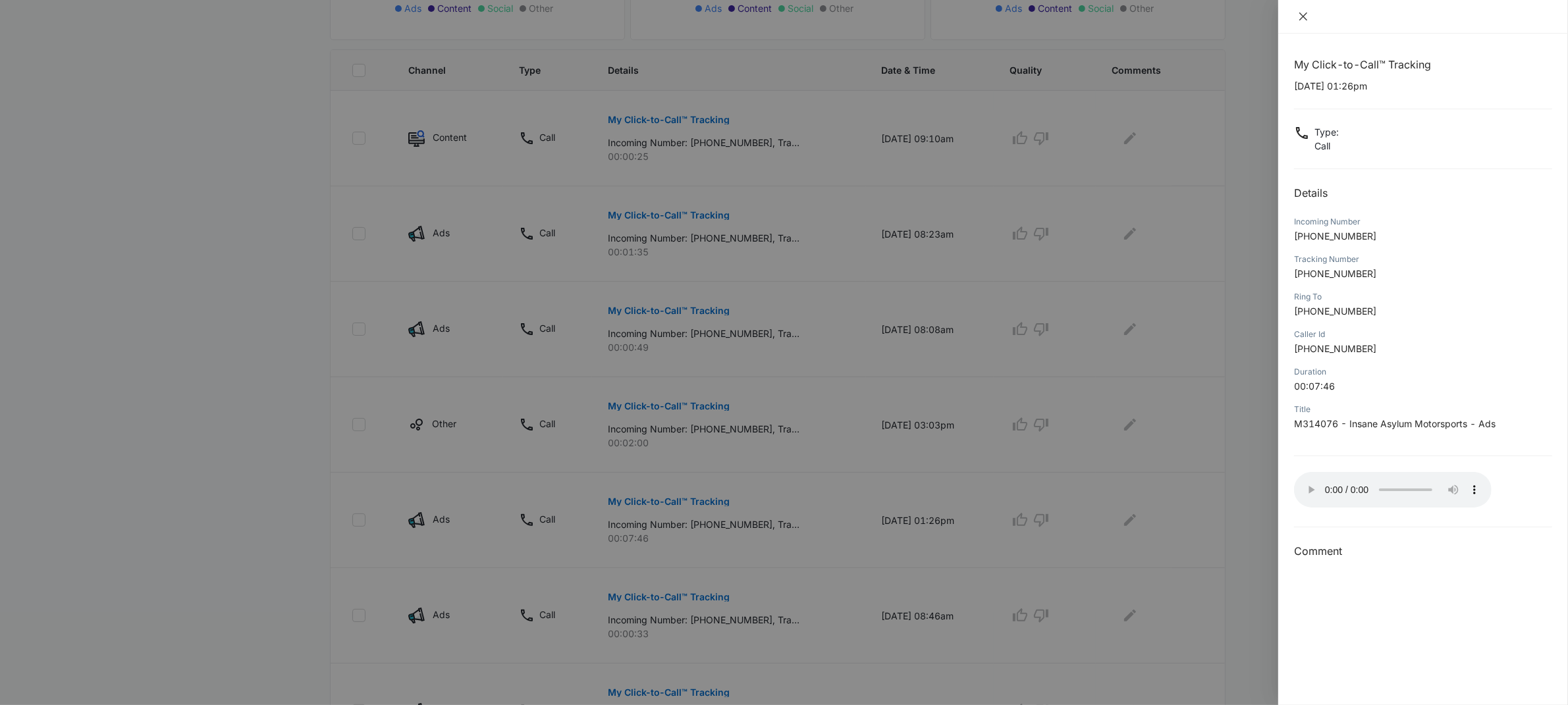
click at [1304, 13] on icon "close" at bounding box center [1303, 16] width 11 height 11
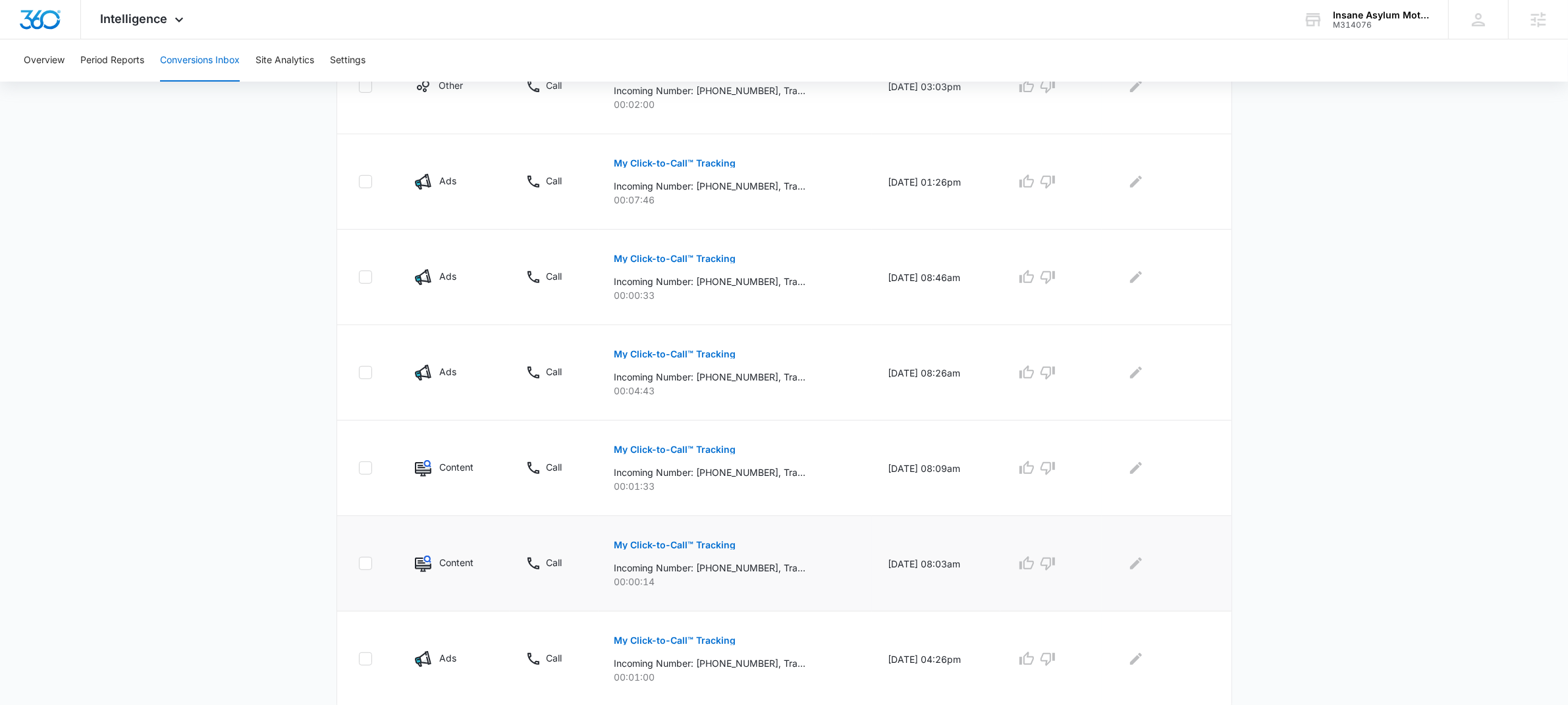
scroll to position [683, 0]
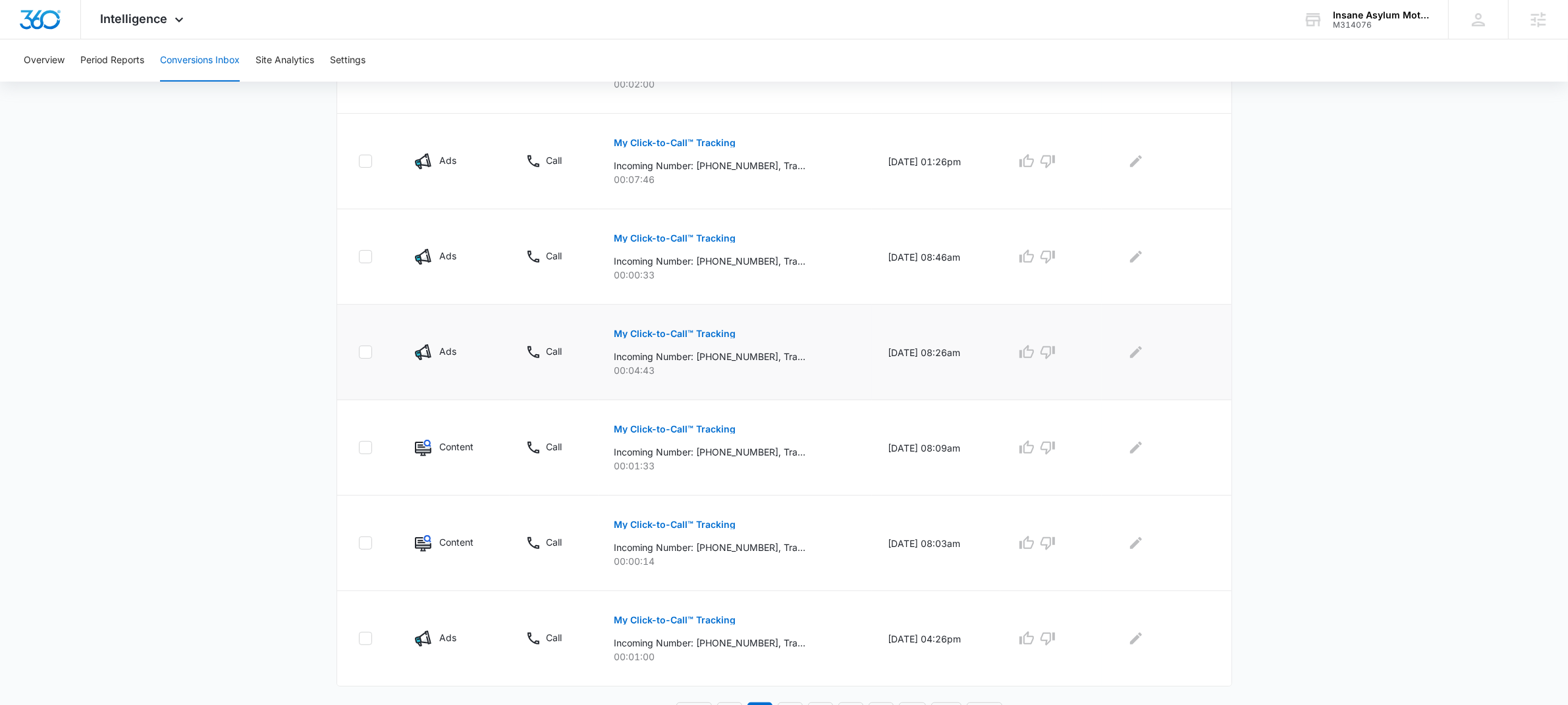
click at [683, 334] on p "My Click-to-Call™ Tracking" at bounding box center [675, 334] width 122 height 9
